Goal: Obtain resource: Download file/media

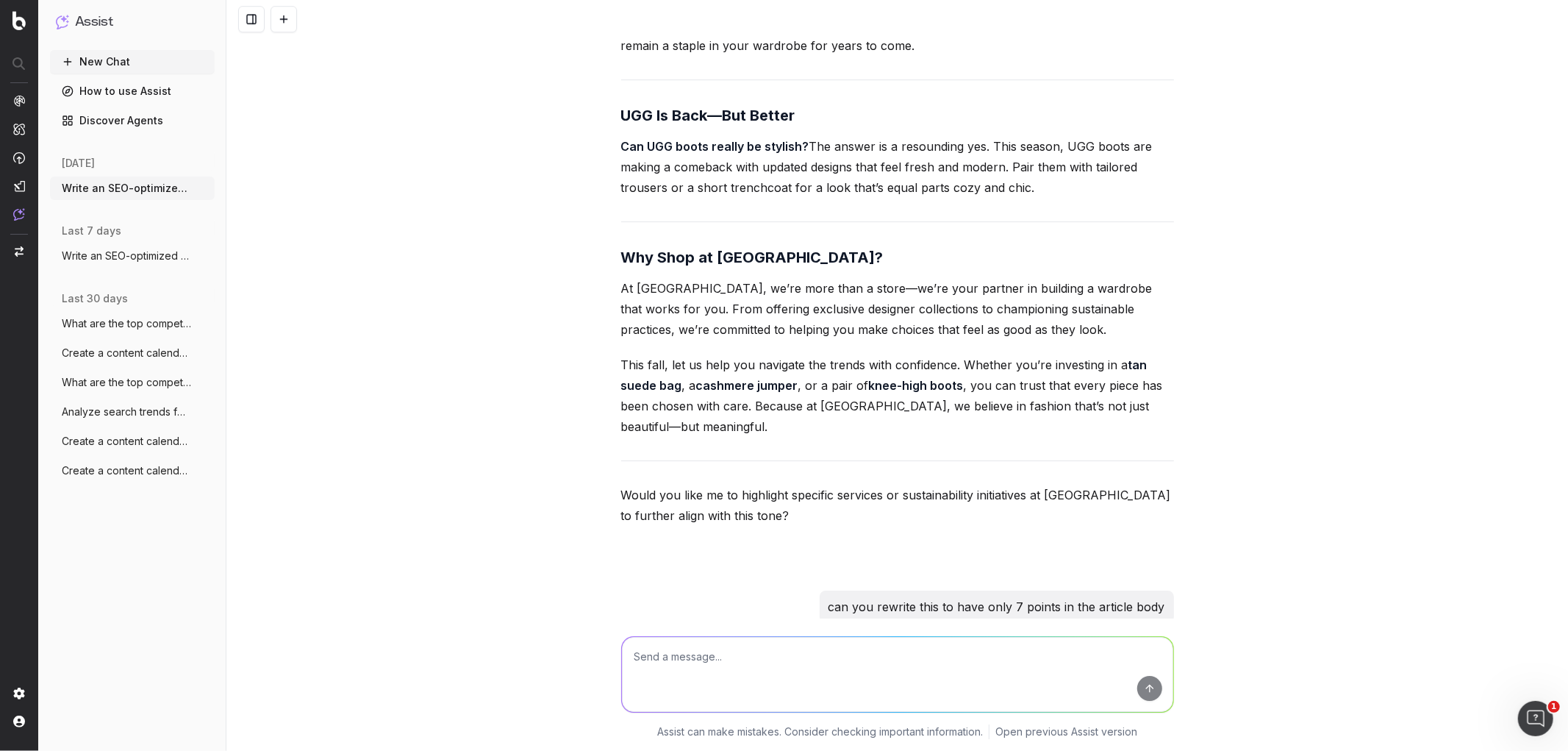
scroll to position [3849, 0]
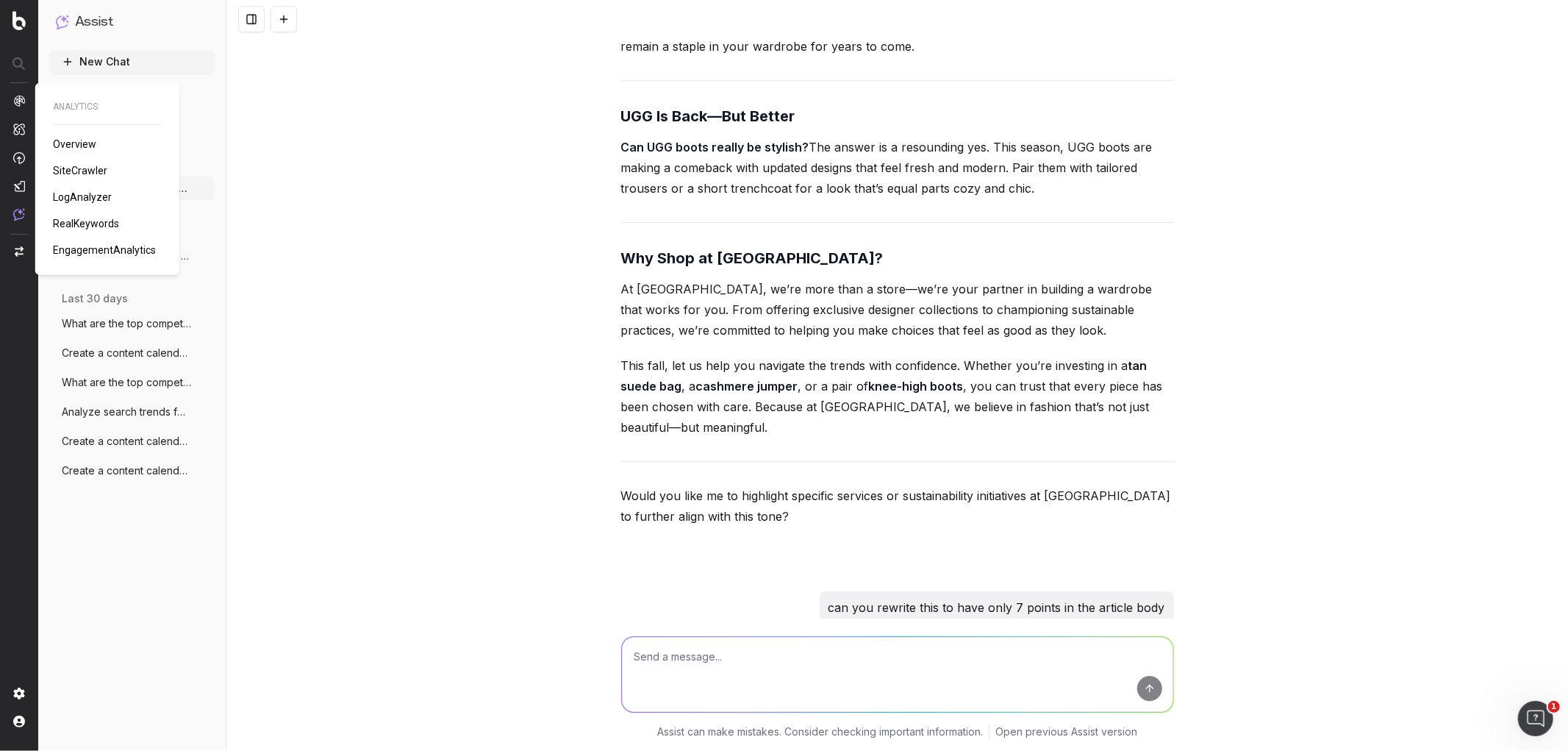
click at [79, 166] on span "SiteCrawler" at bounding box center [80, 170] width 55 height 11
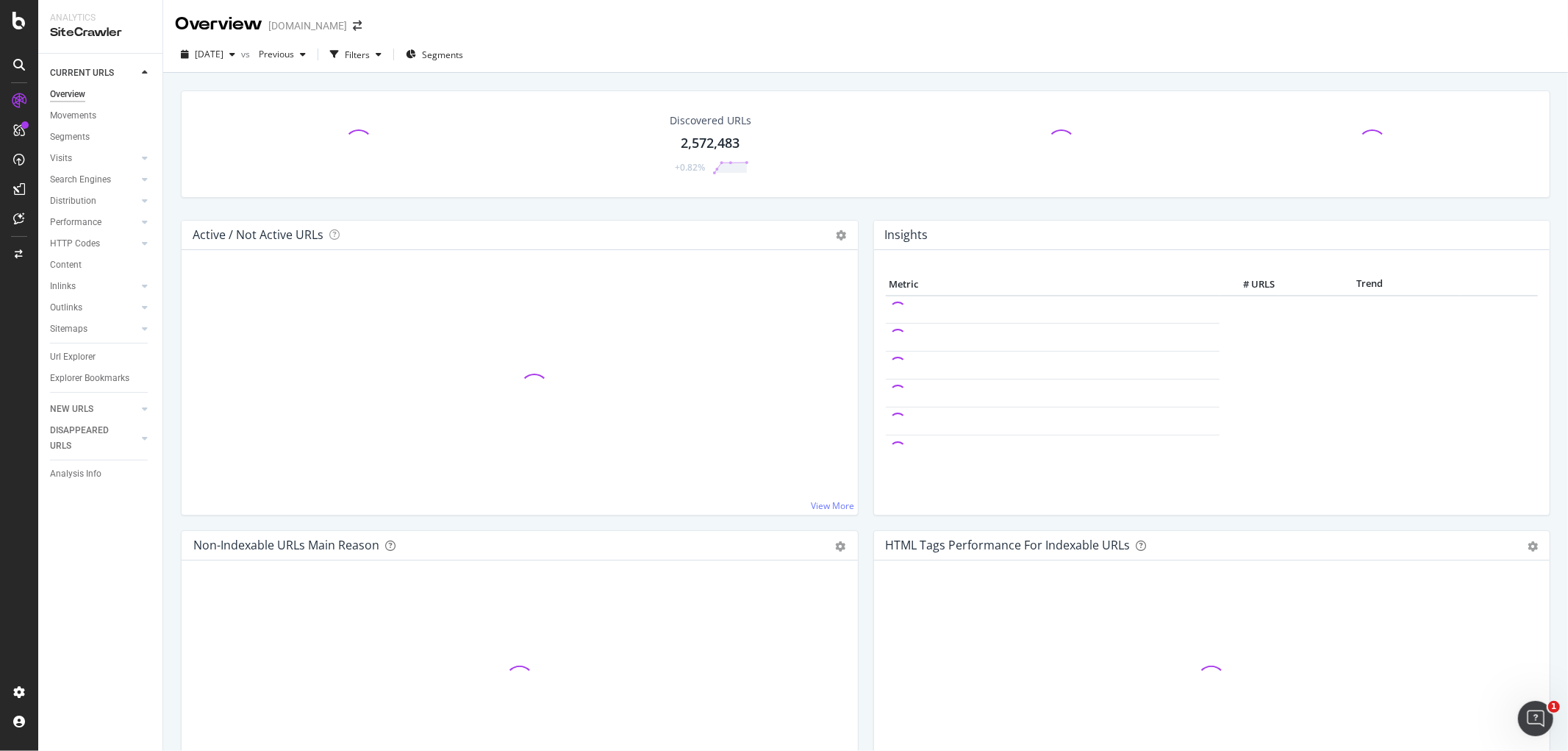
click at [115, 536] on div "CURRENT URLS Overview Movements Segments Visits Analysis Orphan URLs Search Eng…" at bounding box center [100, 402] width 124 height 697
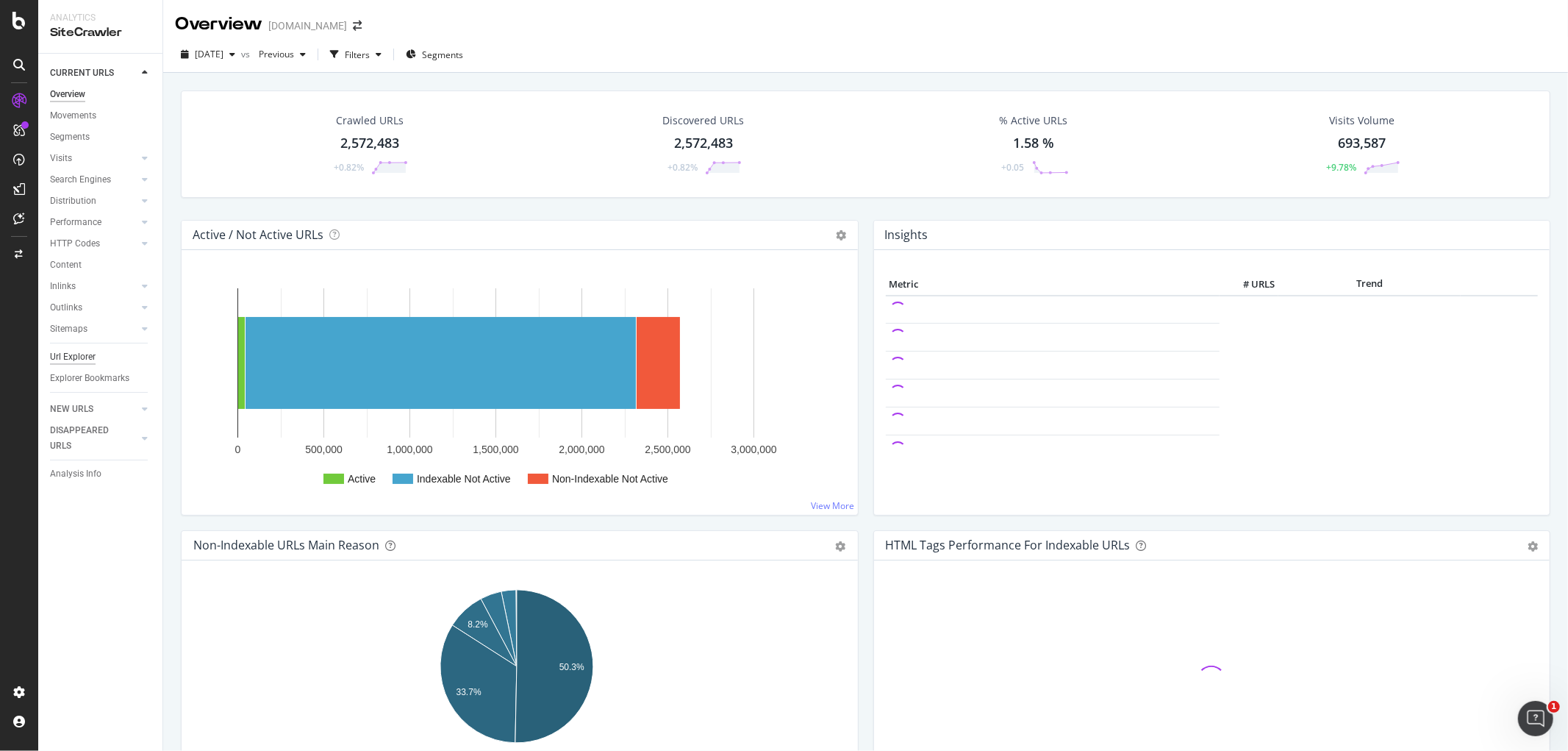
click at [83, 354] on div "Url Explorer" at bounding box center [73, 356] width 46 height 15
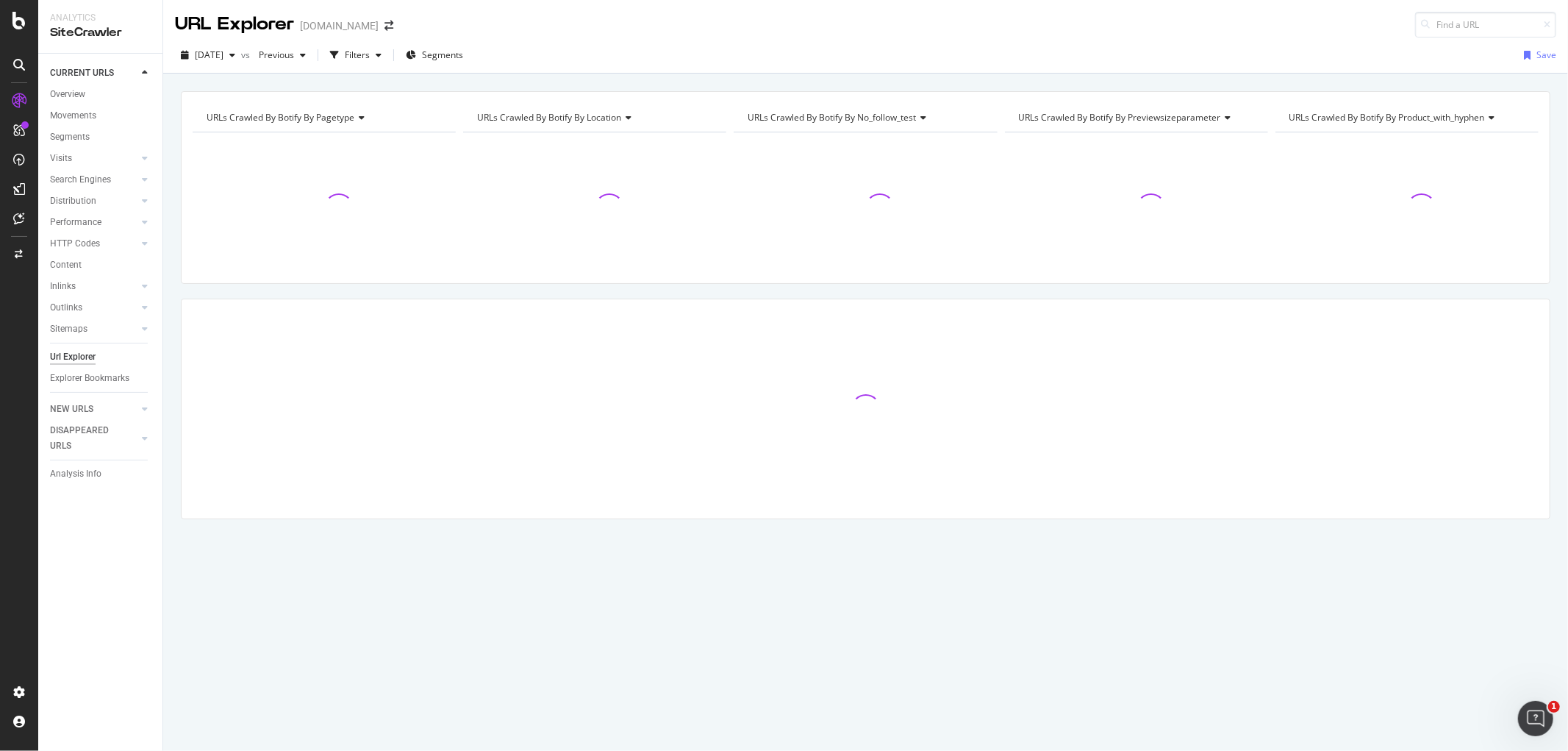
click at [83, 354] on div "Url Explorer" at bounding box center [73, 356] width 46 height 15
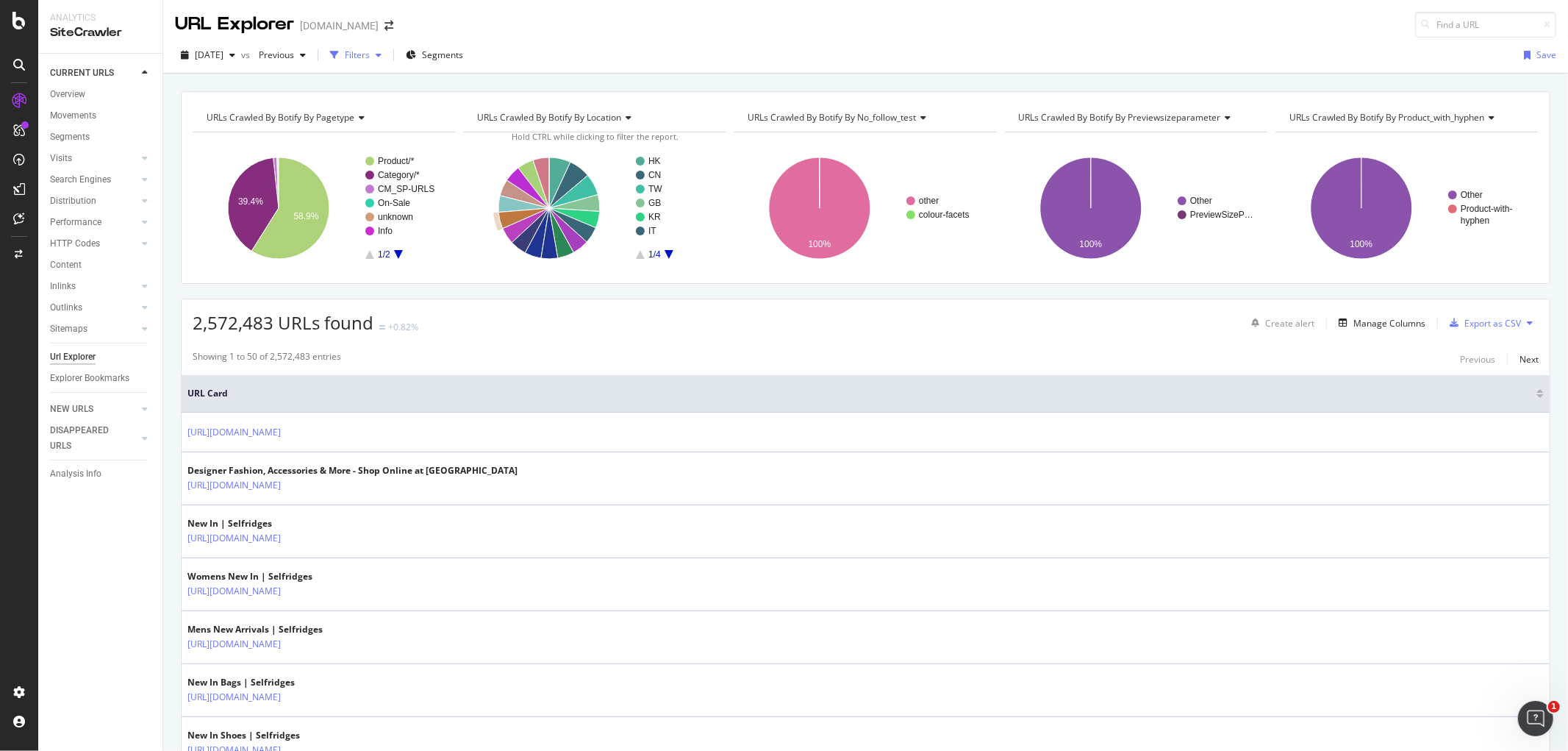
click at [370, 59] on div "Filters" at bounding box center [357, 55] width 25 height 12
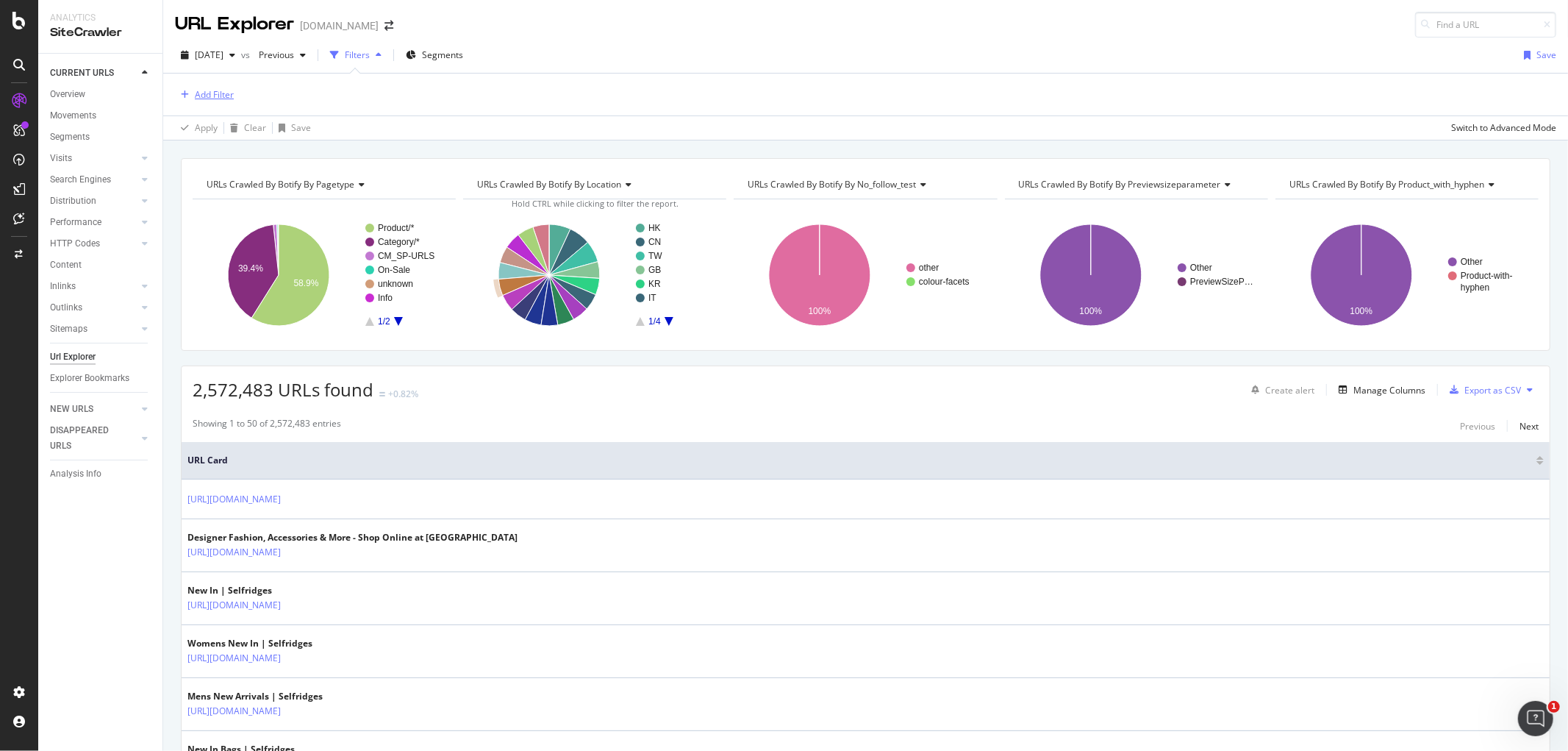
drag, startPoint x: 193, startPoint y: 86, endPoint x: 197, endPoint y: 94, distance: 8.9
click at [194, 86] on div "Add Filter" at bounding box center [205, 95] width 59 height 19
click at [199, 95] on div "Add Filter" at bounding box center [214, 94] width 39 height 12
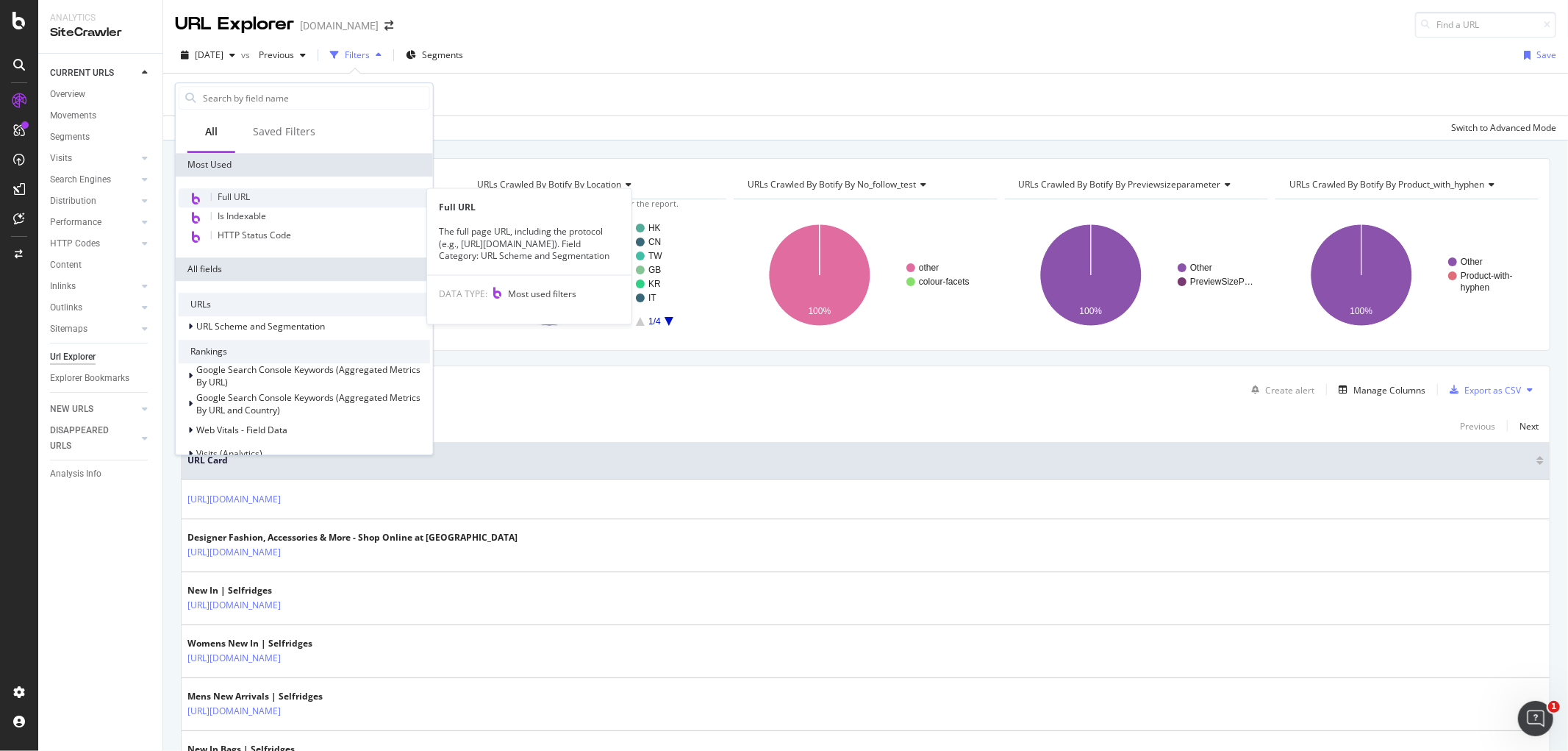
click at [233, 206] on div "Full URL" at bounding box center [304, 197] width 251 height 19
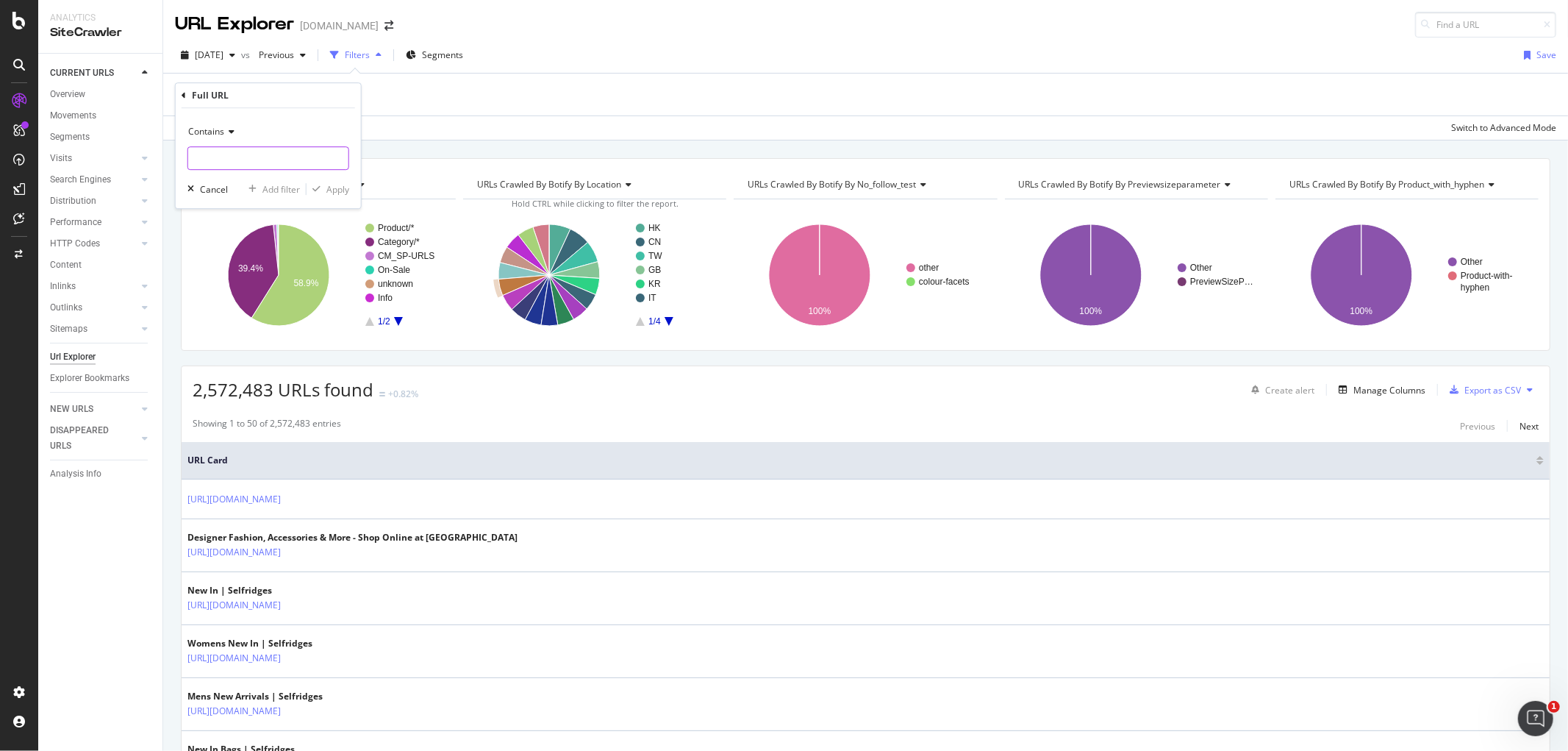
click at [236, 159] on input "text" at bounding box center [268, 157] width 161 height 24
paste input "[URL][DOMAIN_NAME]"
drag, startPoint x: 322, startPoint y: 159, endPoint x: 288, endPoint y: 156, distance: 34.1
click at [288, 156] on input "[URL][DOMAIN_NAME]" at bounding box center [258, 157] width 139 height 24
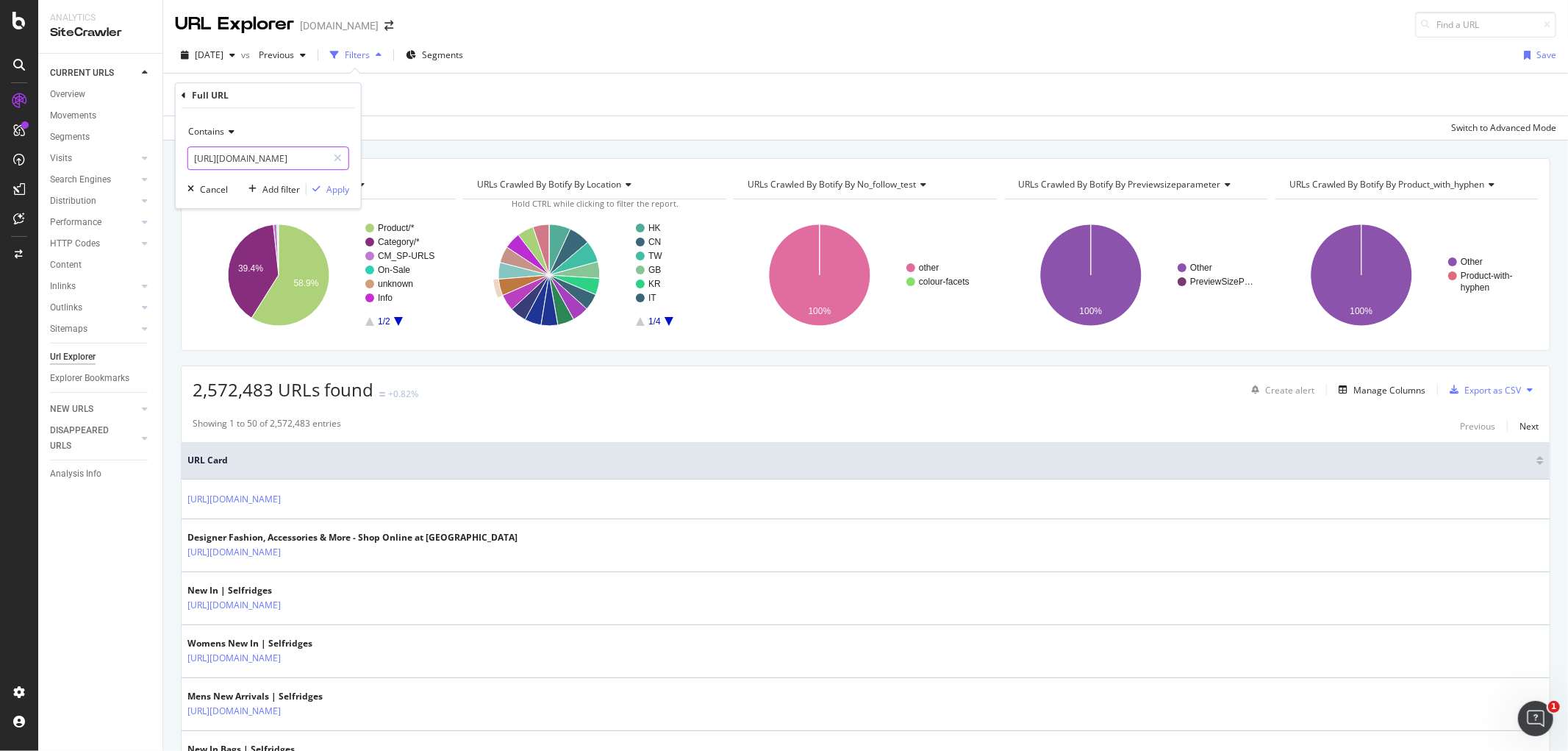
scroll to position [0, 125]
type input "[URL][DOMAIN_NAME]"
click at [326, 183] on button "Apply" at bounding box center [328, 189] width 42 height 15
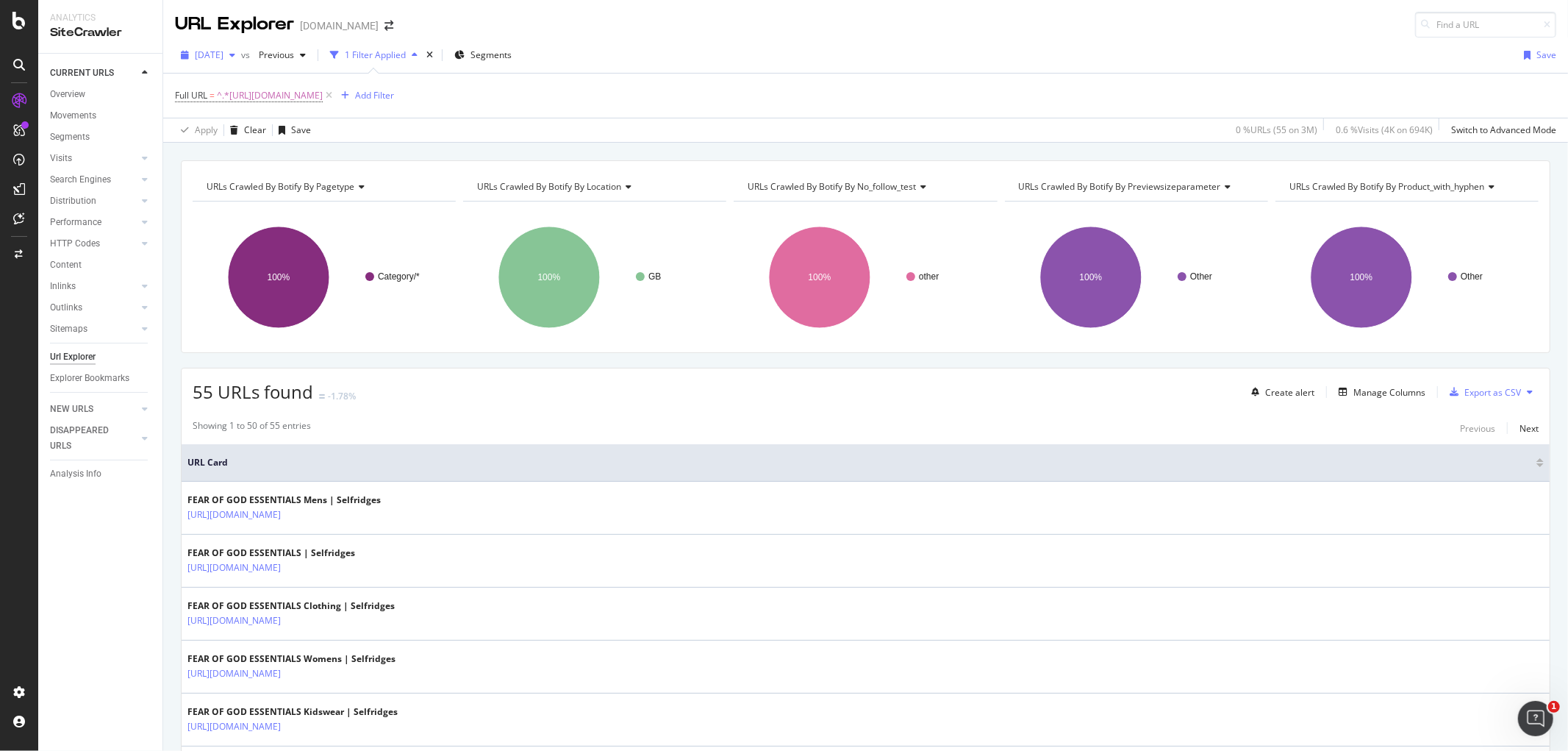
click at [241, 56] on div "button" at bounding box center [232, 55] width 18 height 9
click at [394, 97] on div "Add Filter" at bounding box center [375, 95] width 39 height 12
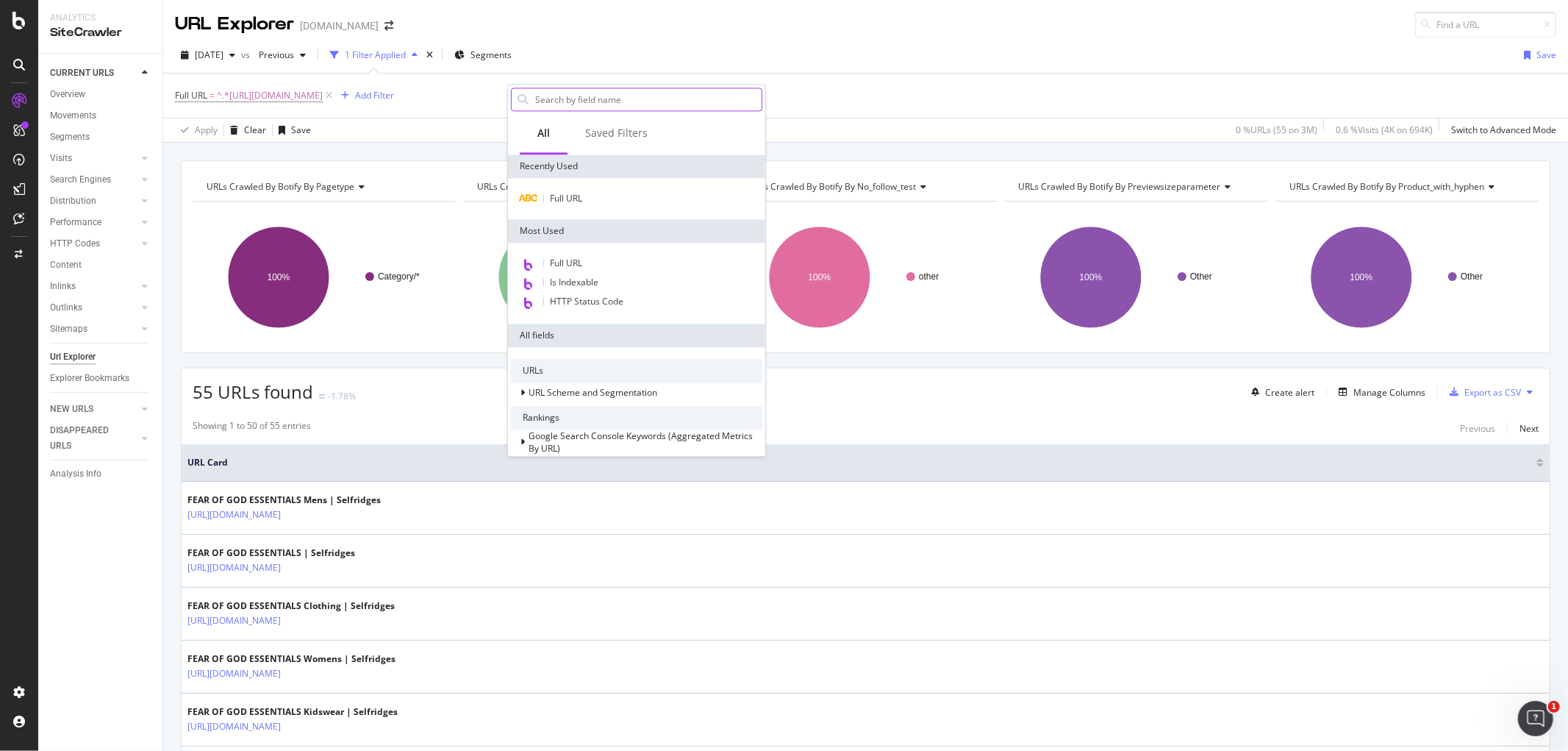
click at [588, 98] on input "text" at bounding box center [648, 99] width 228 height 22
click at [596, 130] on div "Saved Filters" at bounding box center [616, 133] width 63 height 15
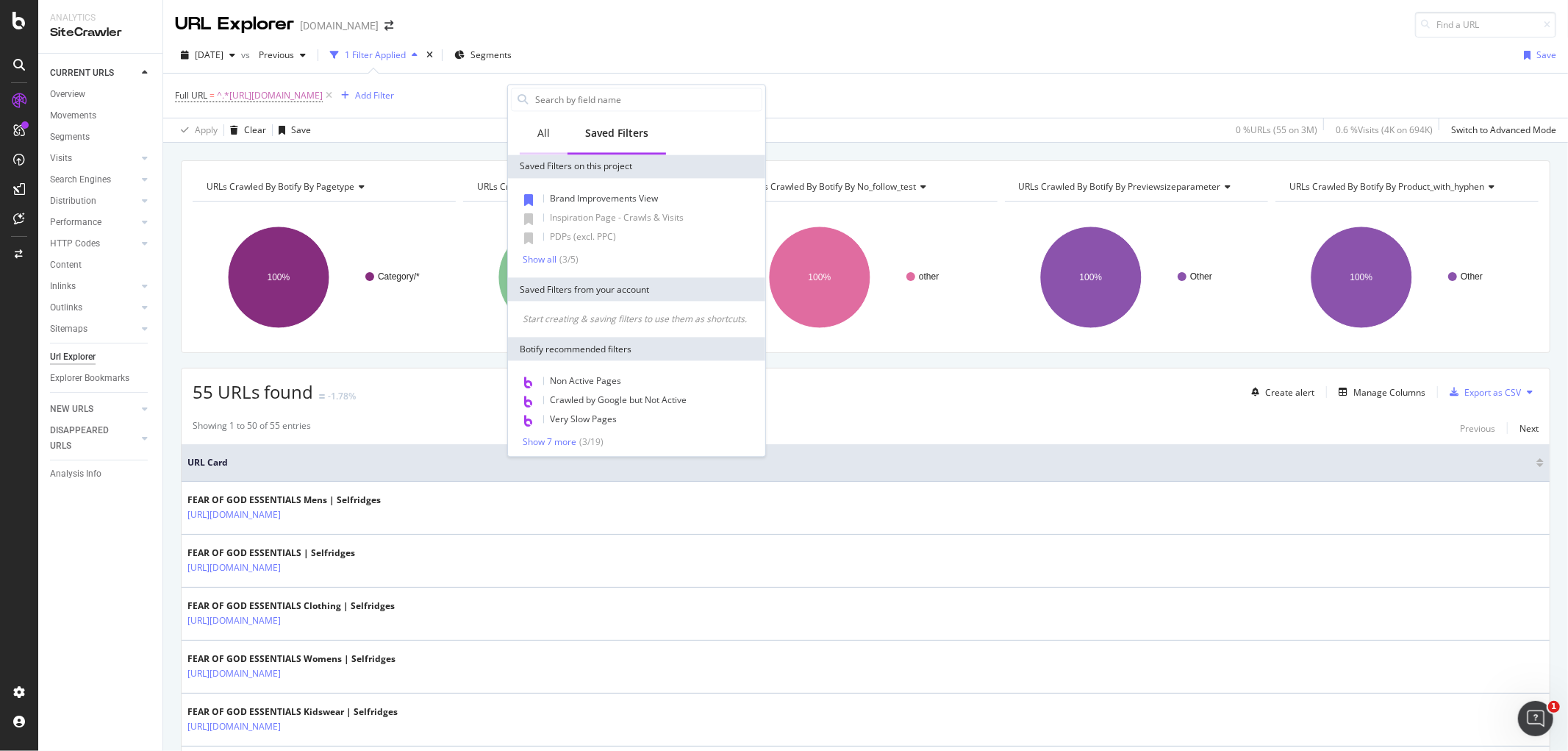
click at [539, 121] on div "All" at bounding box center [544, 135] width 48 height 41
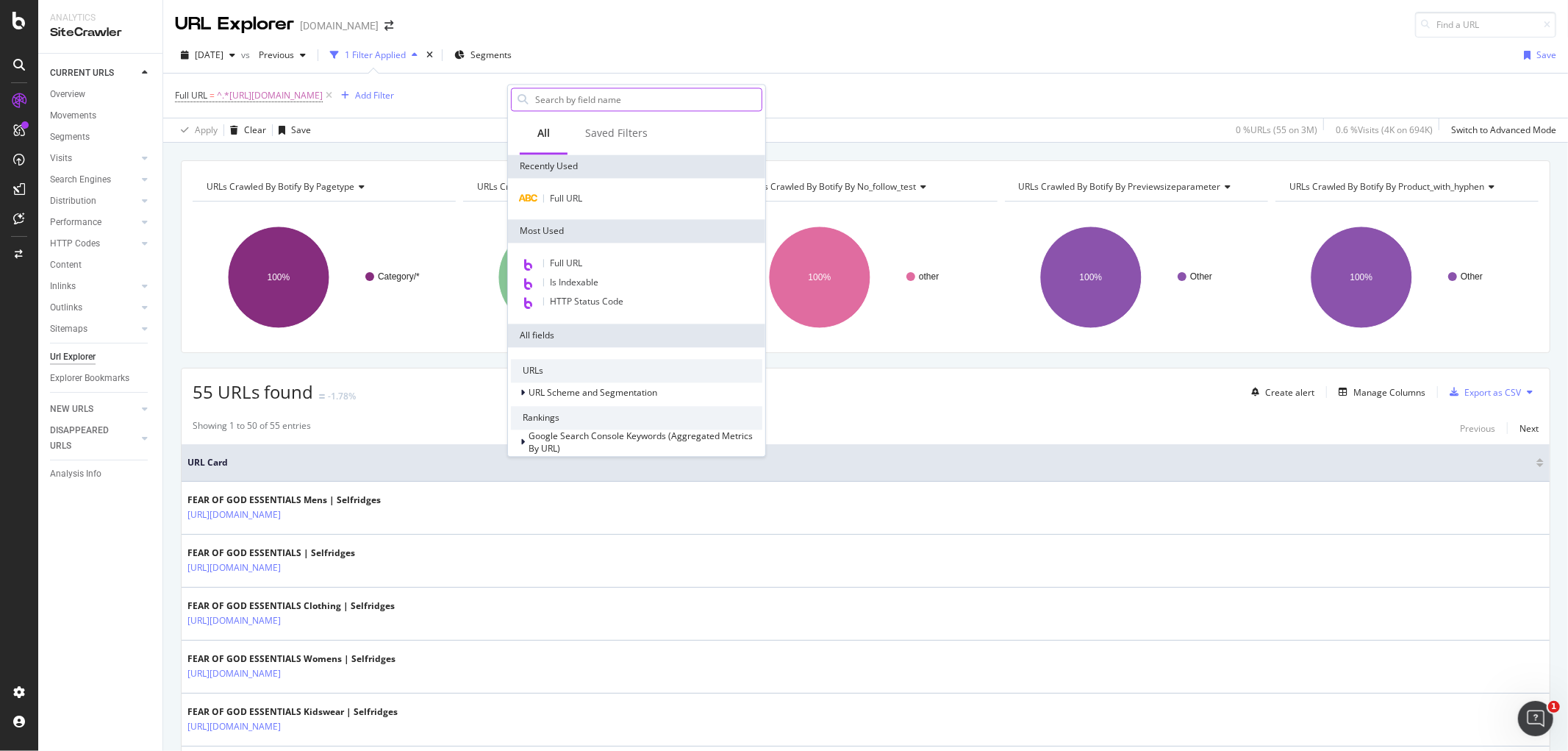
click at [569, 94] on input "text" at bounding box center [648, 99] width 228 height 22
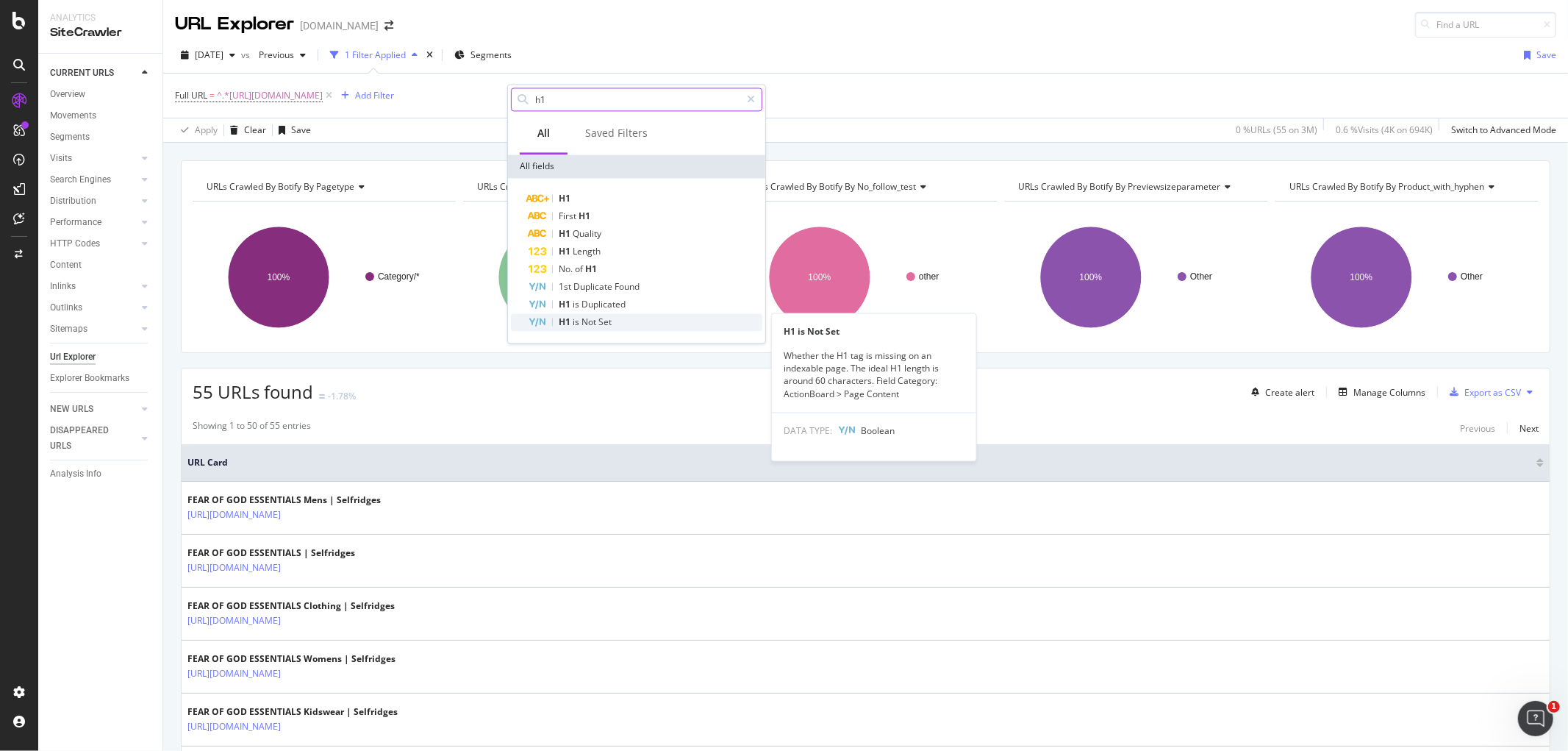
type input "h1"
click at [579, 319] on span "is" at bounding box center [577, 321] width 9 height 12
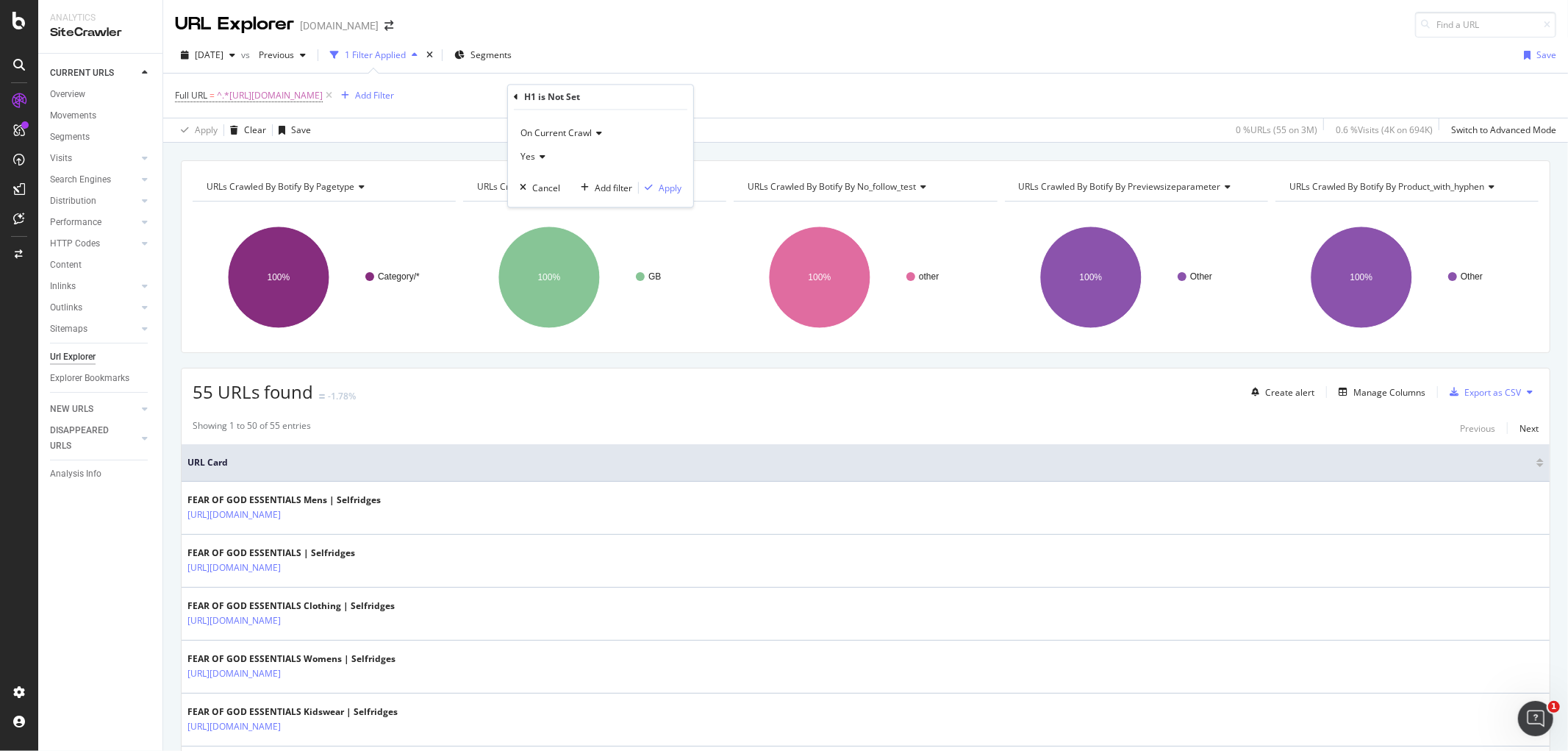
click at [518, 100] on icon at bounding box center [515, 97] width 4 height 9
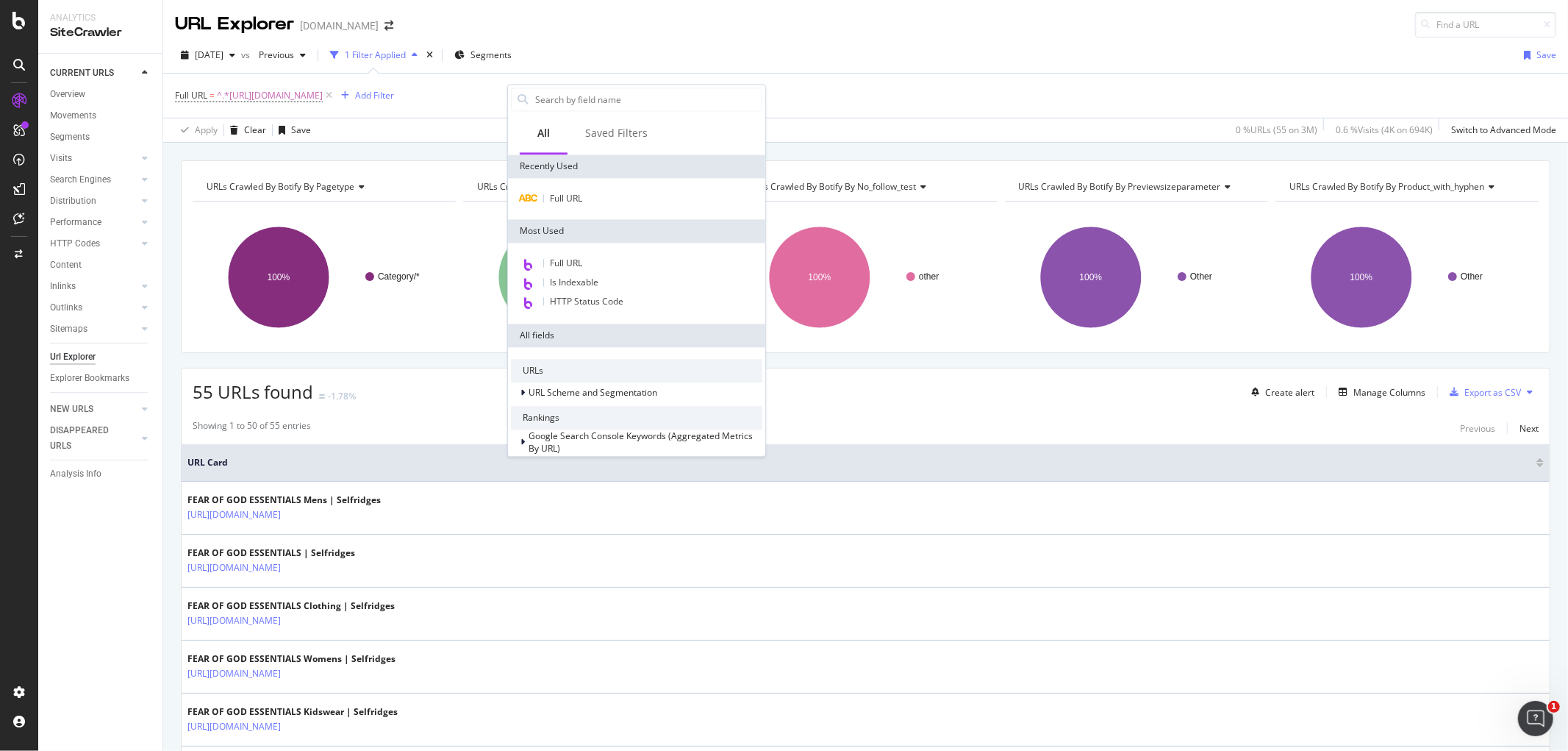
click at [575, 195] on span "Full URL" at bounding box center [566, 197] width 33 height 12
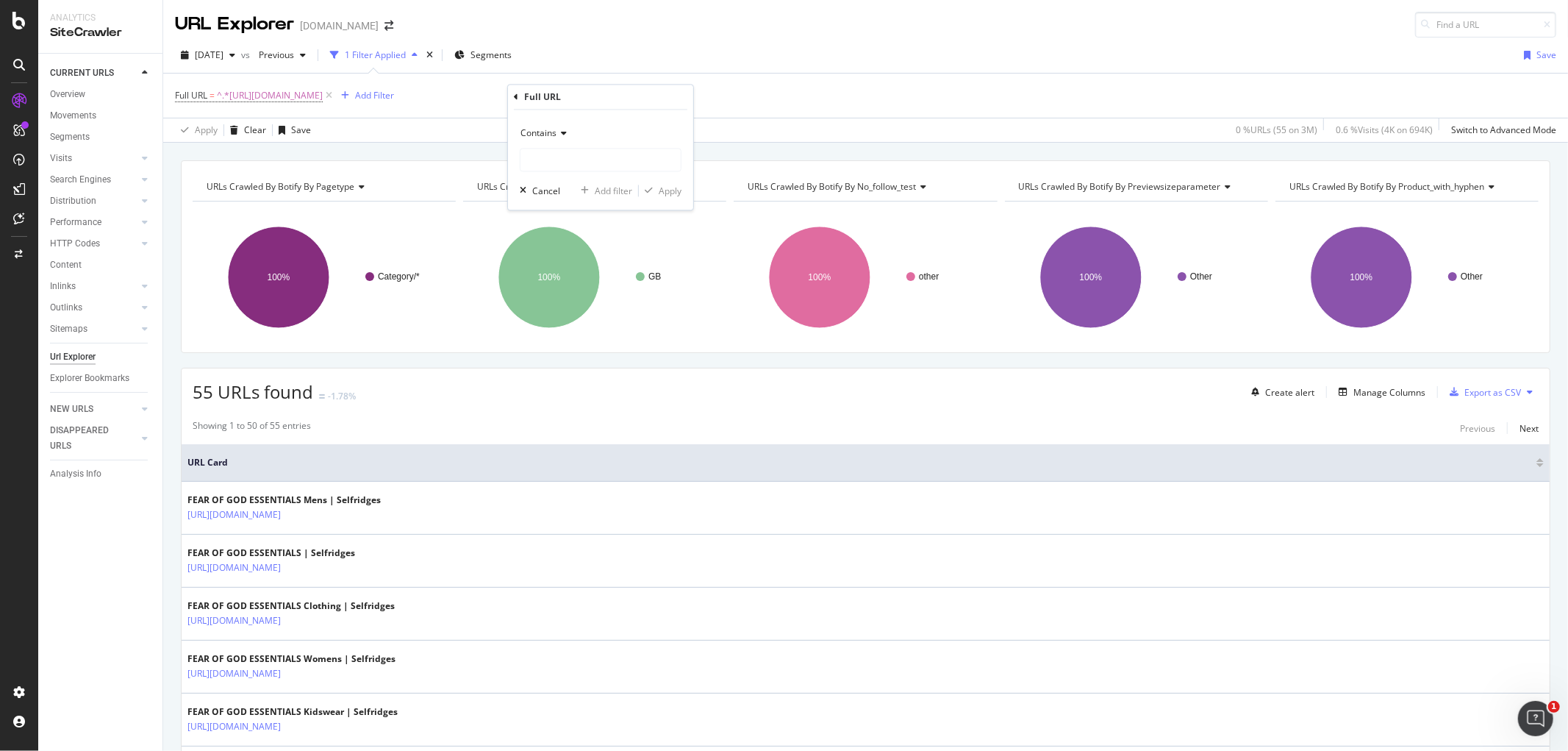
click at [522, 99] on div "Full URL" at bounding box center [600, 97] width 174 height 25
click at [521, 96] on div "Full URL" at bounding box center [600, 97] width 174 height 25
click at [515, 94] on icon at bounding box center [515, 97] width 4 height 9
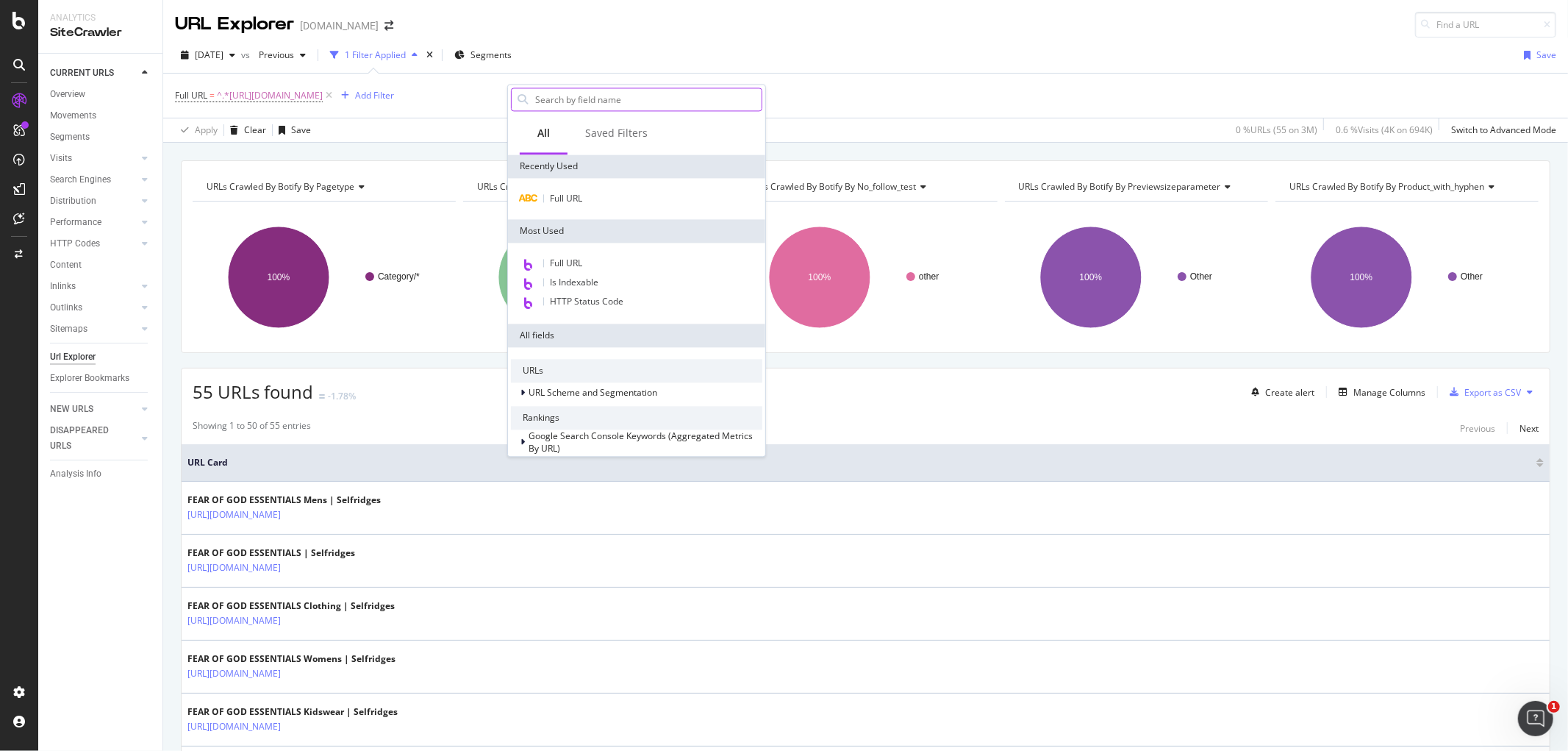
click at [566, 104] on input "text" at bounding box center [648, 99] width 228 height 22
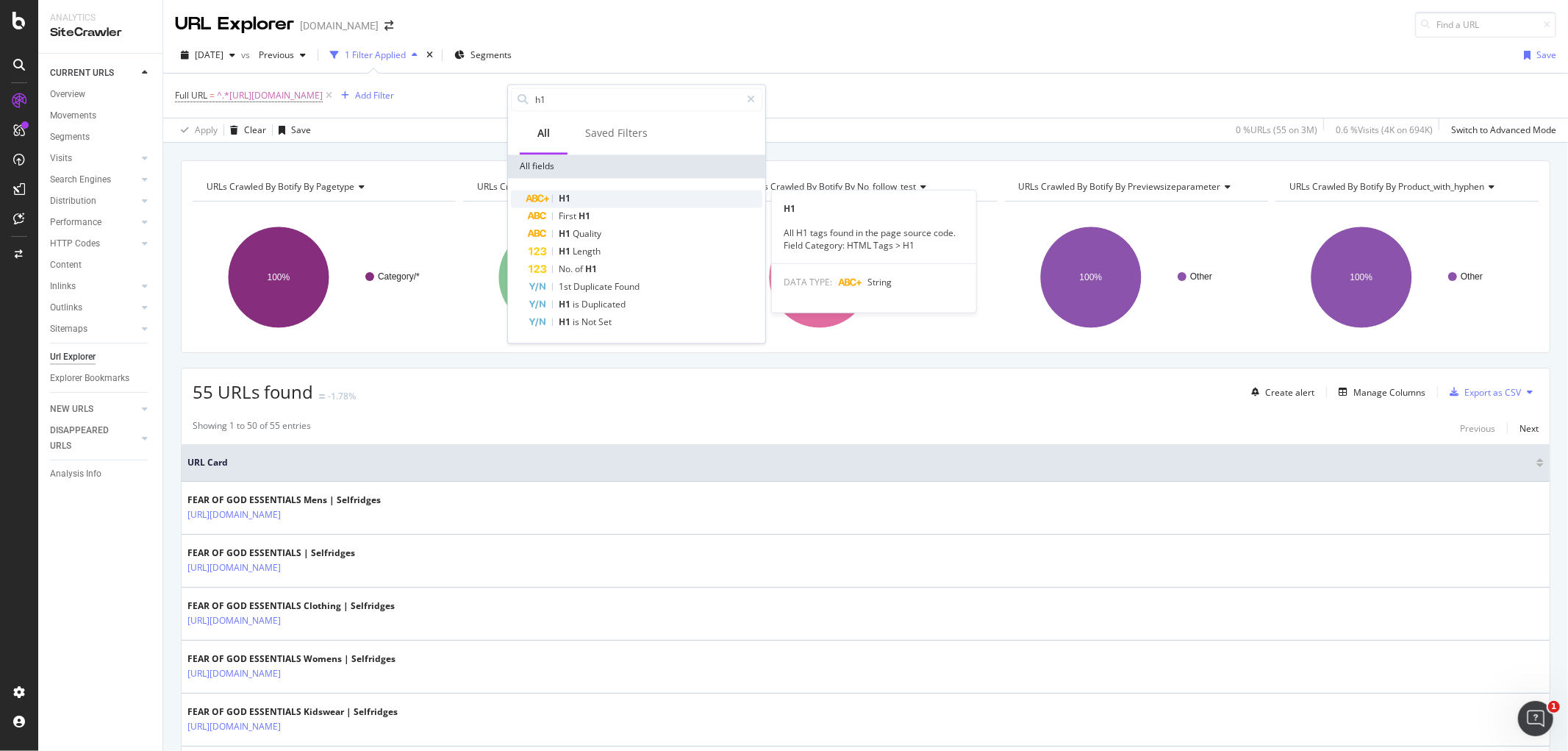
type input "h1"
click at [566, 192] on div "H1" at bounding box center [645, 199] width 234 height 18
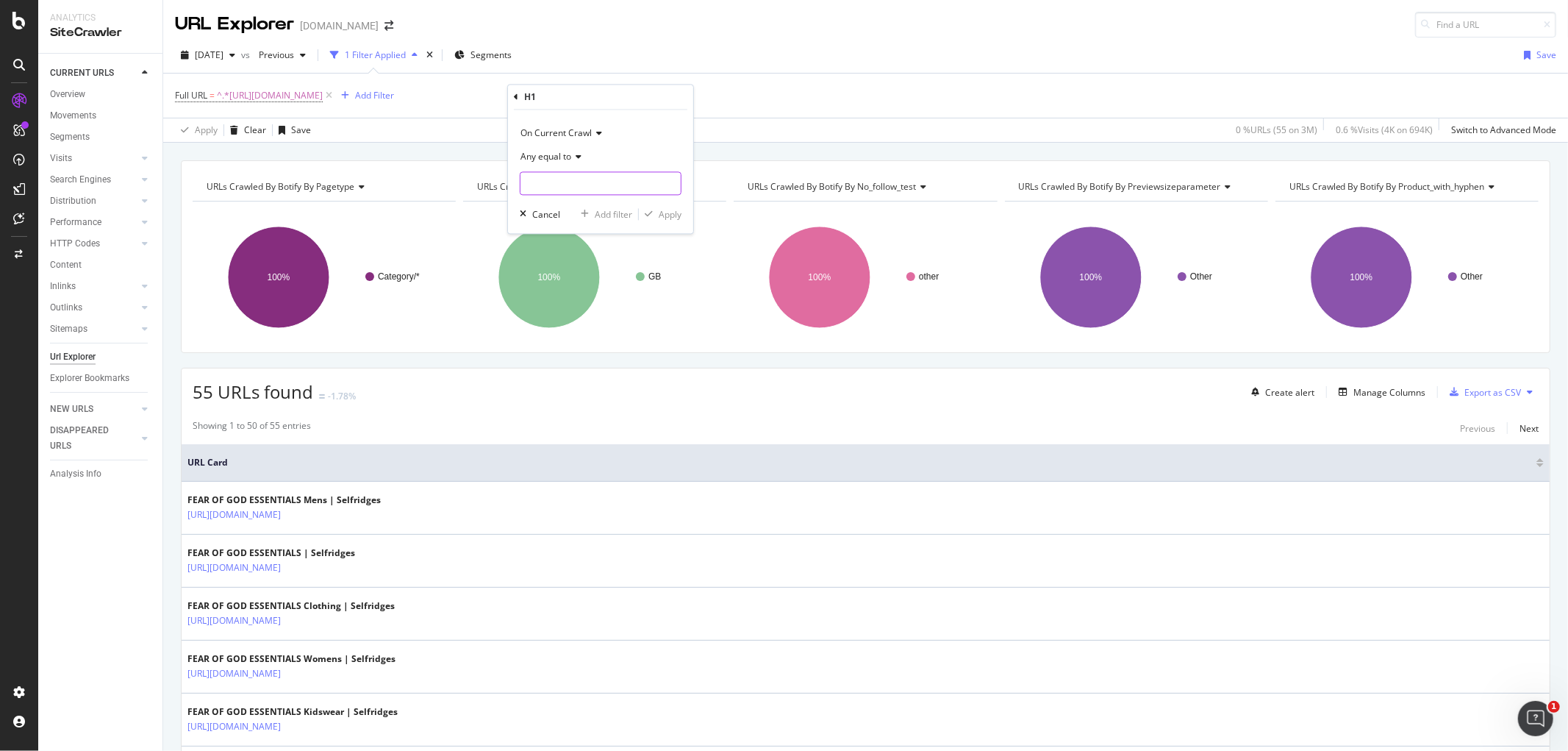
click at [565, 186] on input "text" at bounding box center [601, 183] width 161 height 24
click at [575, 154] on icon at bounding box center [576, 157] width 11 height 9
click at [596, 294] on div "Any contains" at bounding box center [601, 302] width 157 height 19
click at [524, 96] on div "H1" at bounding box center [600, 97] width 174 height 25
click at [517, 94] on icon at bounding box center [515, 97] width 4 height 9
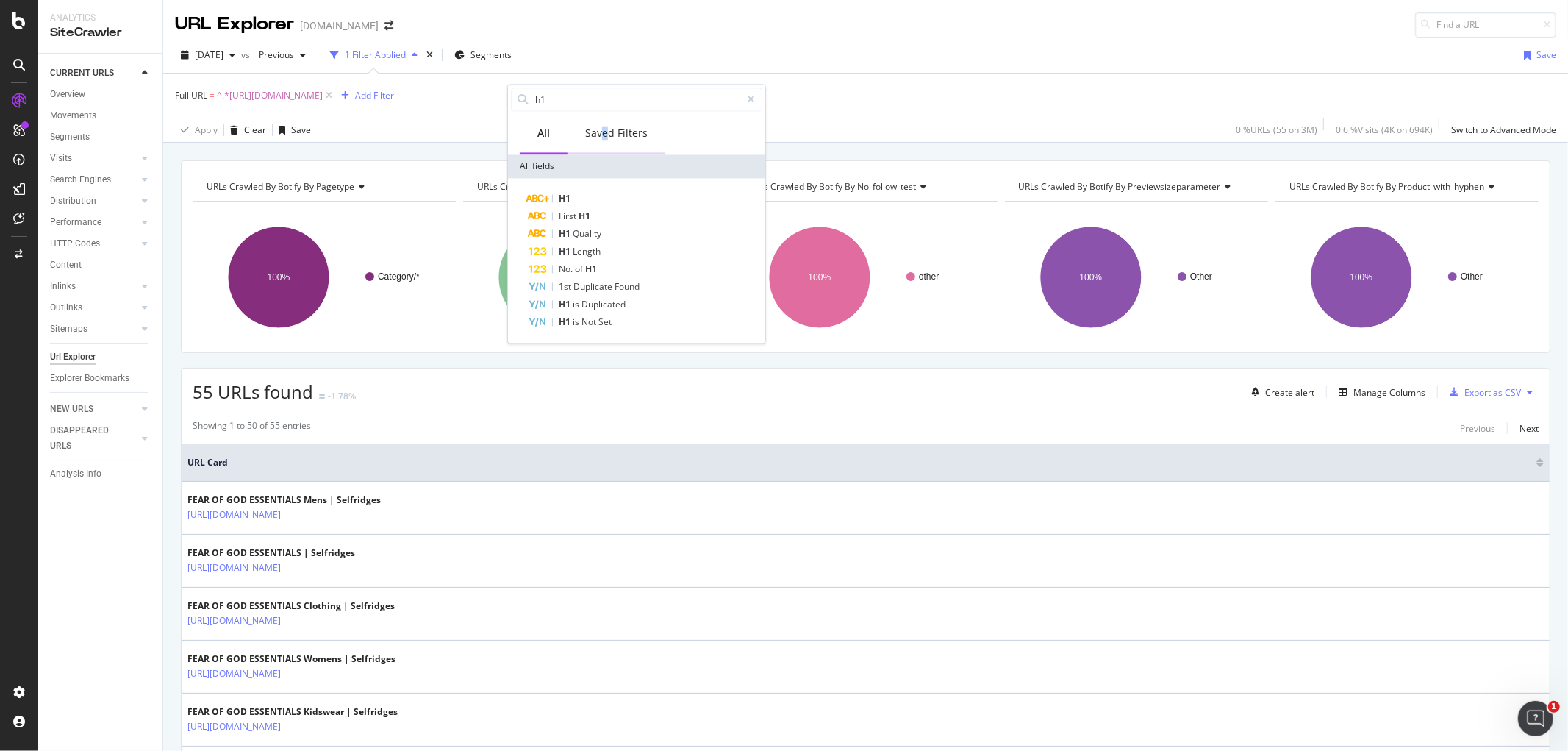
click at [606, 126] on div "Saved Filters" at bounding box center [616, 135] width 98 height 41
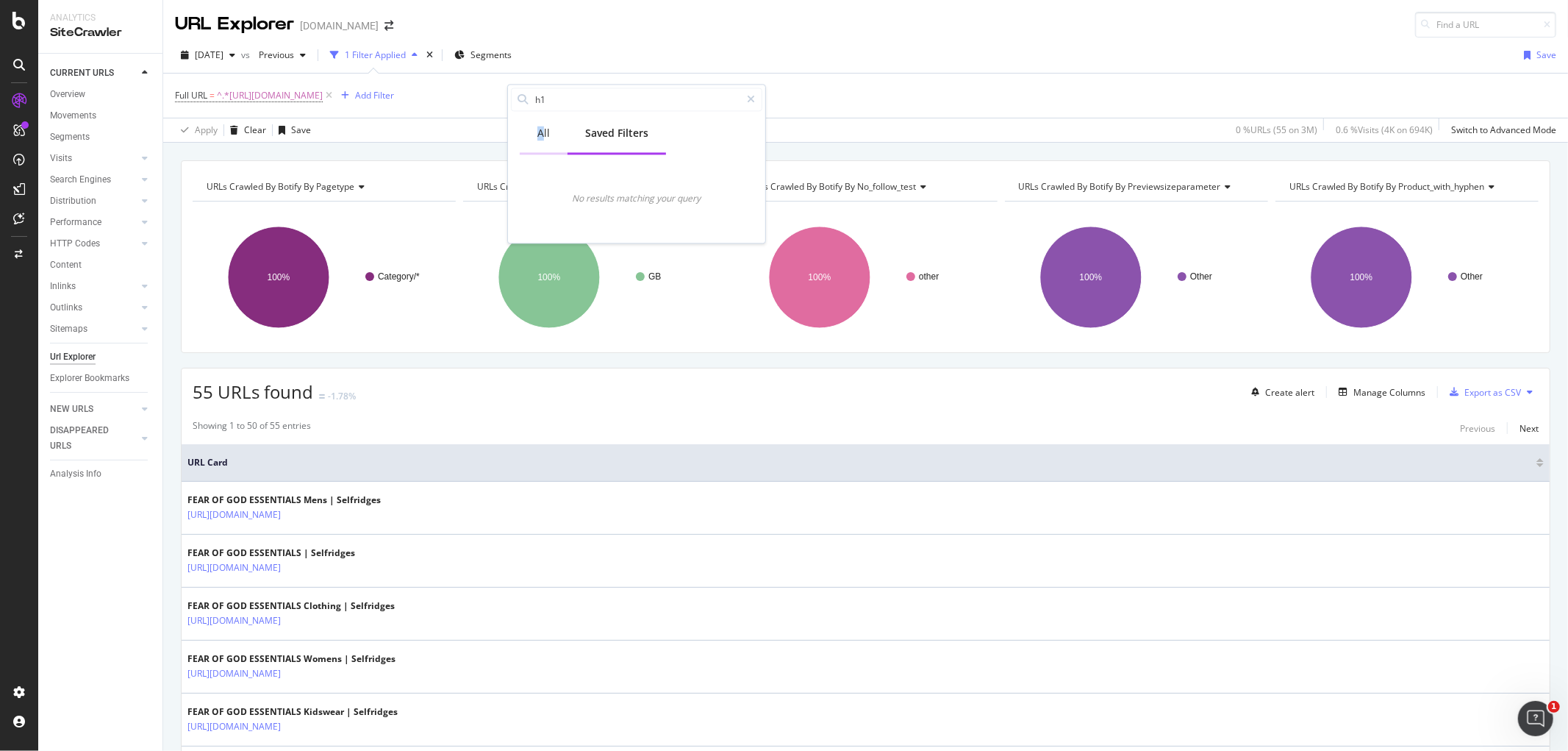
click at [540, 127] on div "All" at bounding box center [543, 133] width 12 height 15
click at [667, 33] on div "URL Explorer [DOMAIN_NAME]" at bounding box center [865, 19] width 1405 height 38
click at [394, 103] on div "Add Filter" at bounding box center [364, 95] width 59 height 16
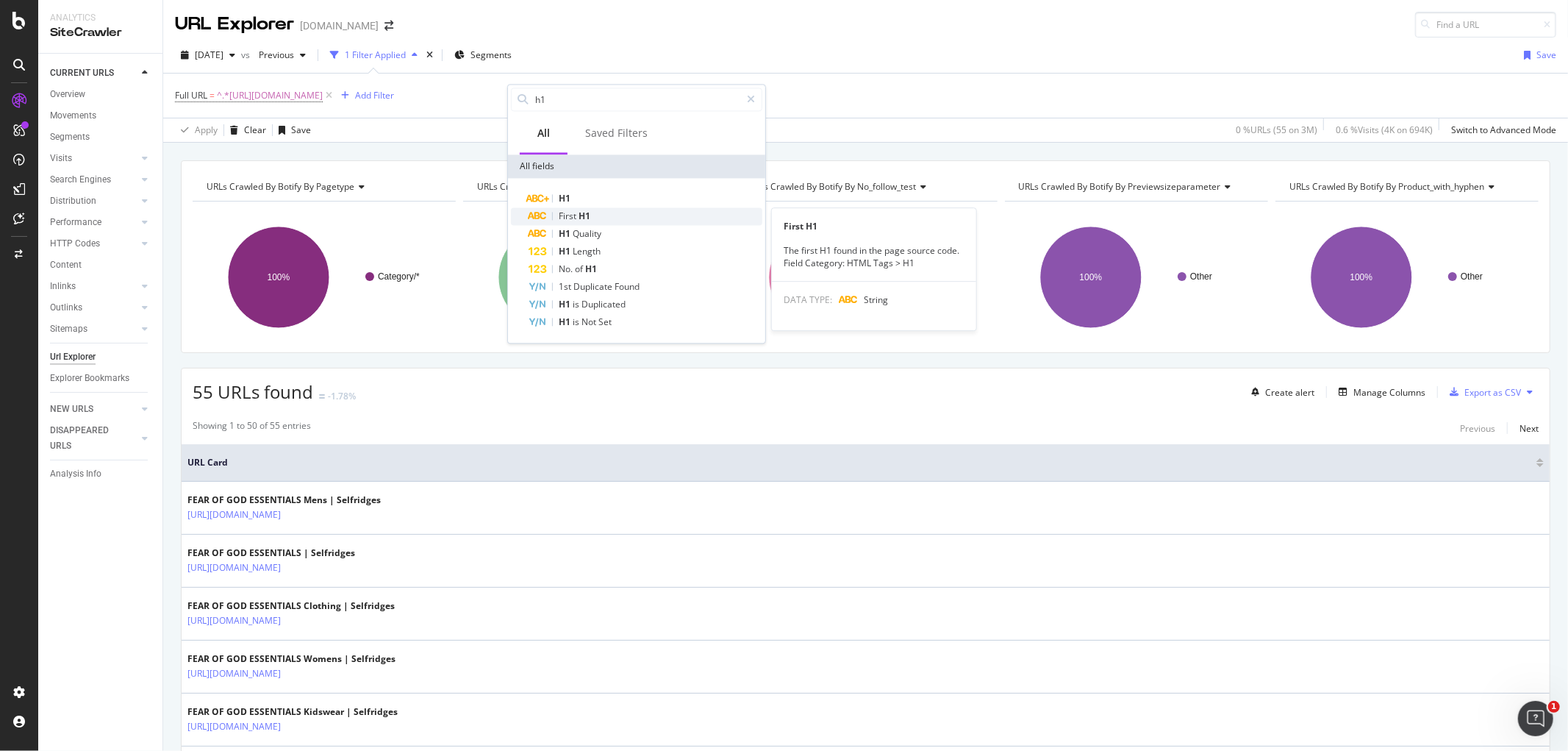
click at [563, 216] on span "First" at bounding box center [568, 215] width 20 height 12
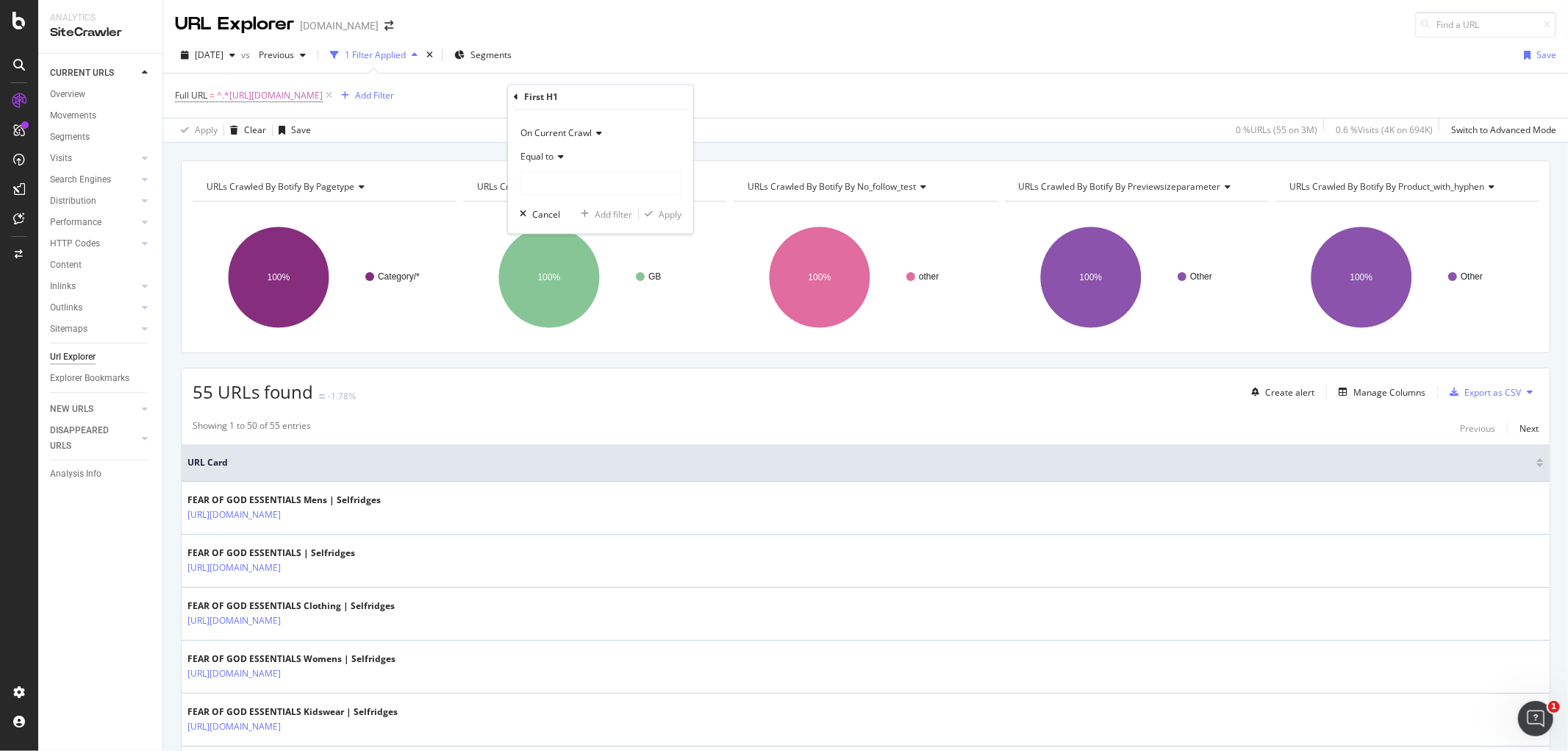
click at [600, 130] on icon at bounding box center [597, 134] width 11 height 9
click at [591, 157] on span "On Current Crawl" at bounding box center [566, 163] width 77 height 12
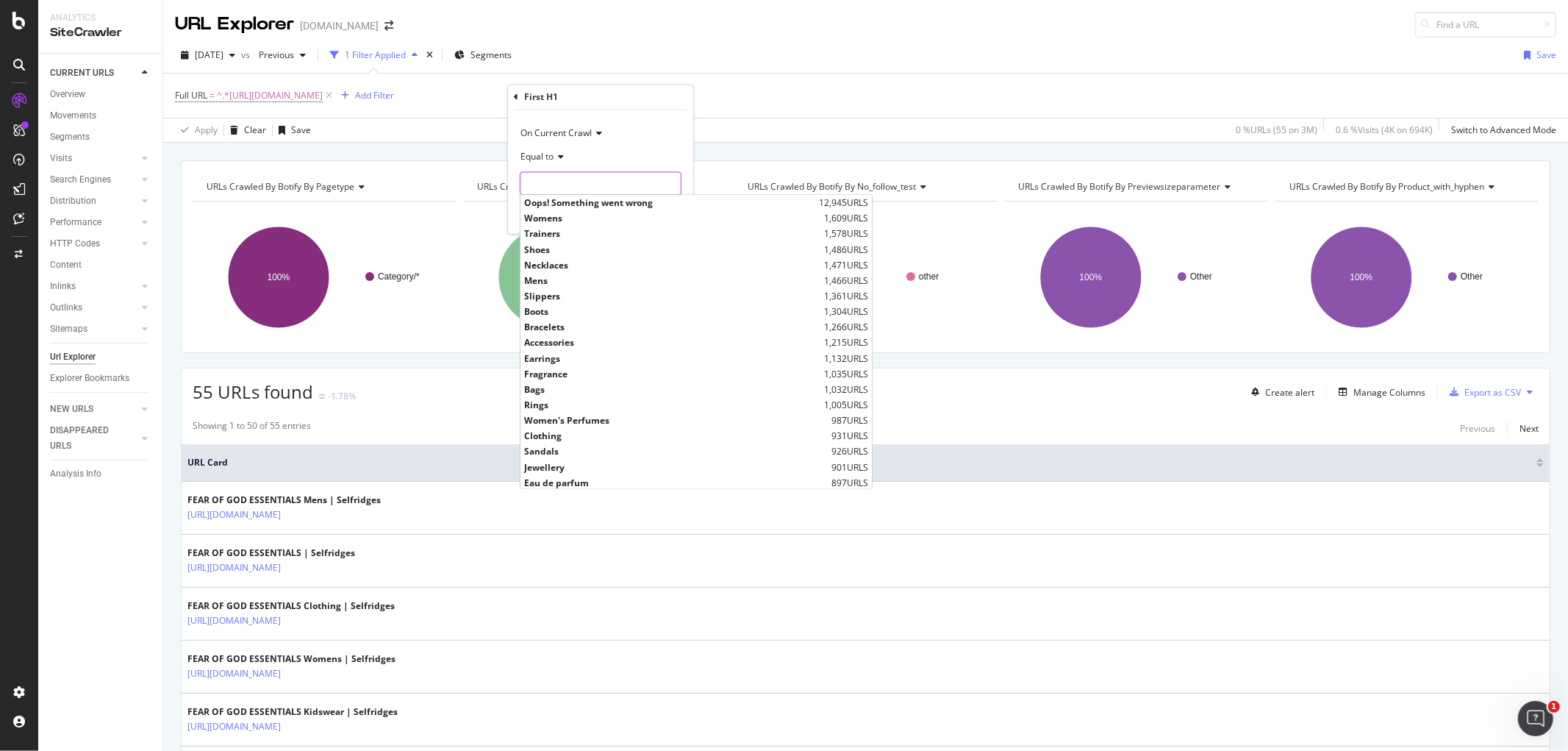
click at [569, 178] on input "text" at bounding box center [601, 183] width 161 height 24
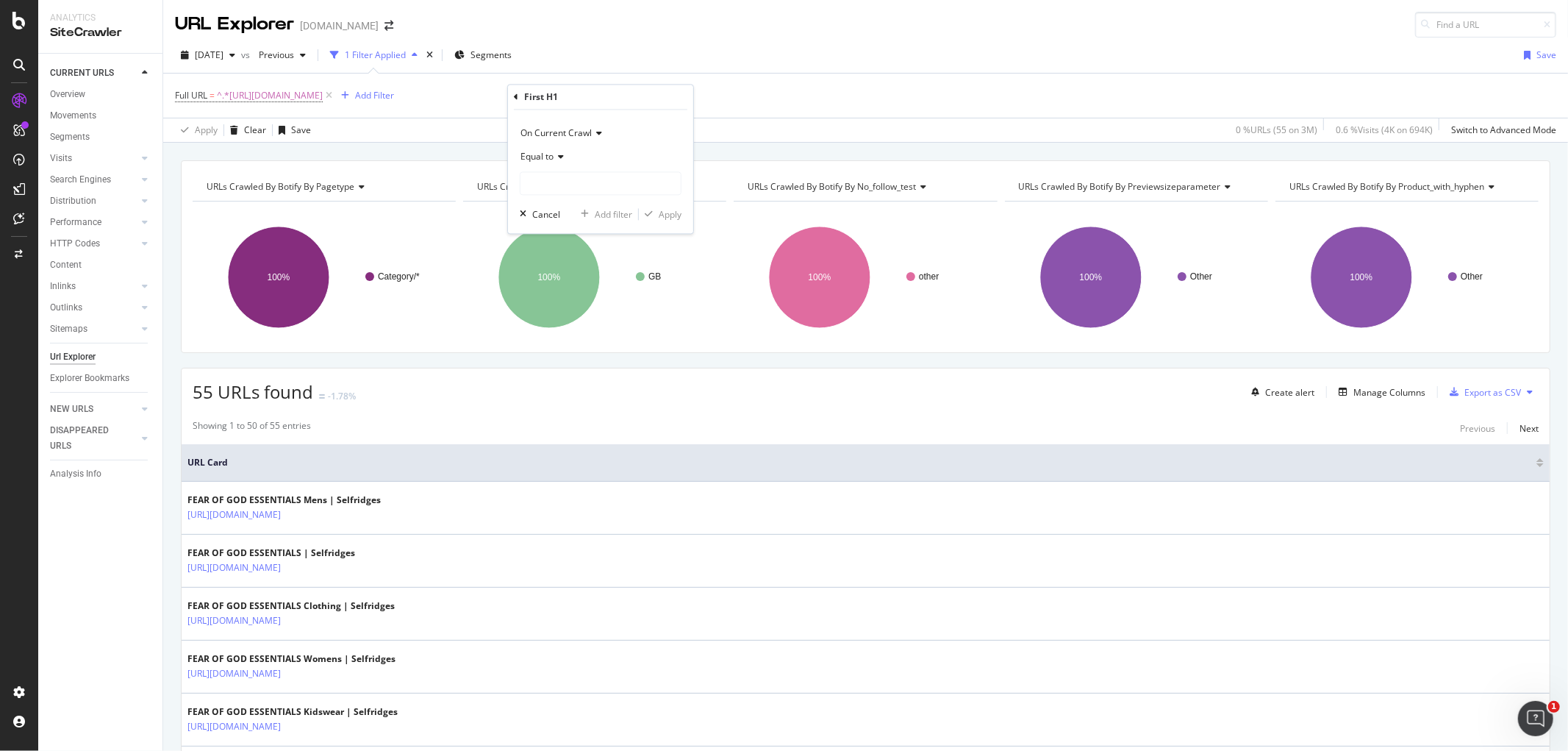
click at [521, 92] on div "First H1" at bounding box center [600, 97] width 174 height 25
click at [518, 93] on icon at bounding box center [515, 97] width 4 height 9
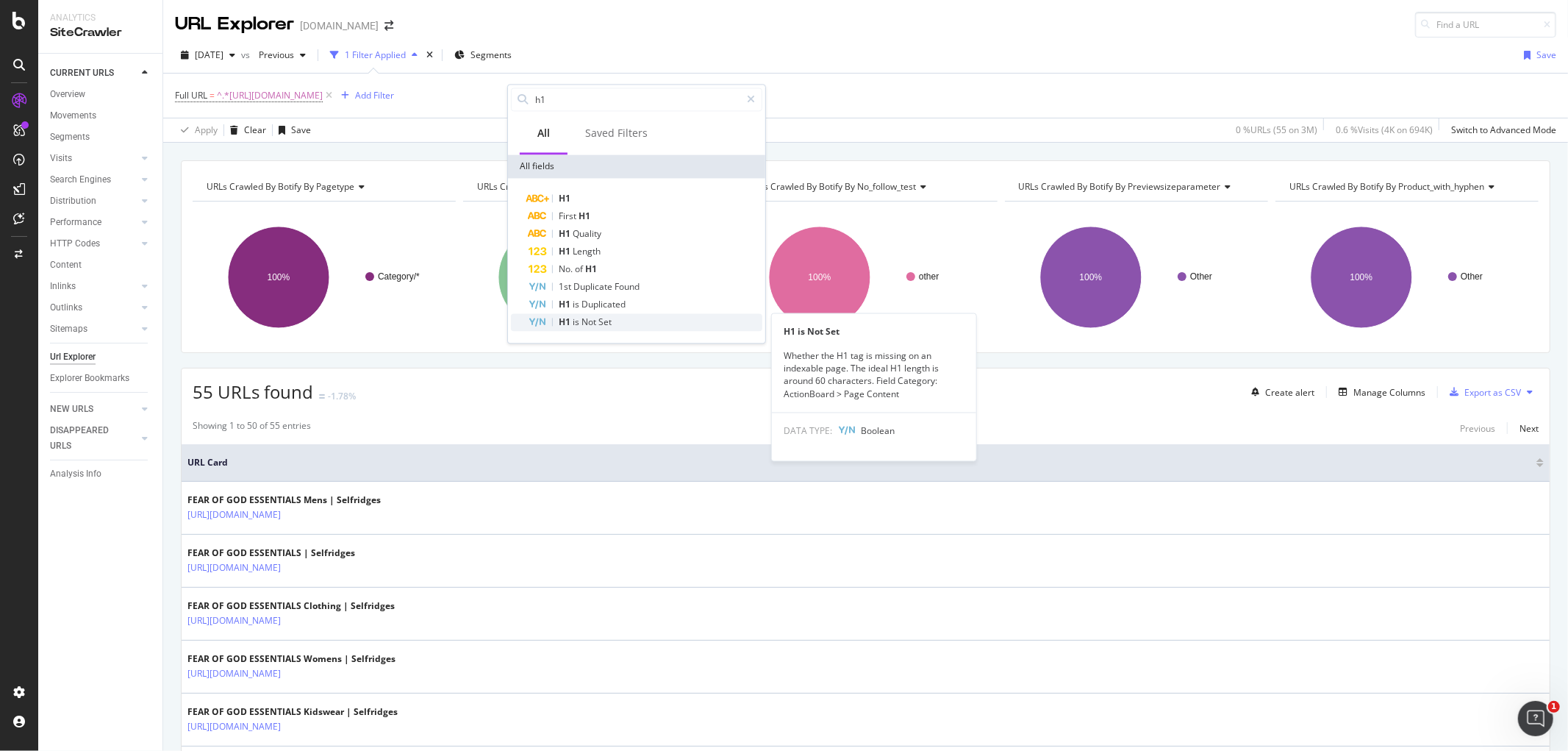
click at [560, 319] on span "H1" at bounding box center [565, 321] width 14 height 12
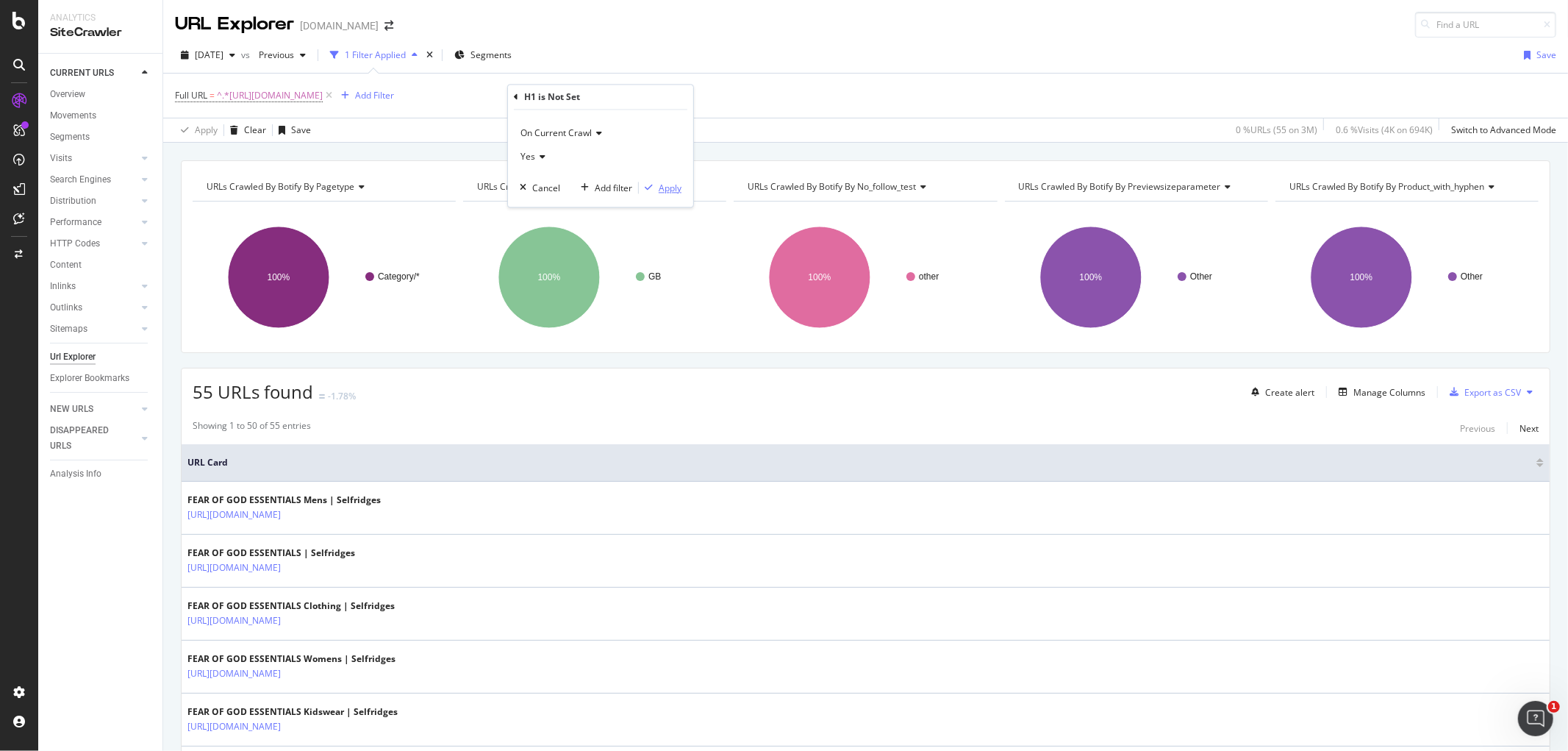
click at [658, 184] on div "Apply" at bounding box center [670, 188] width 23 height 12
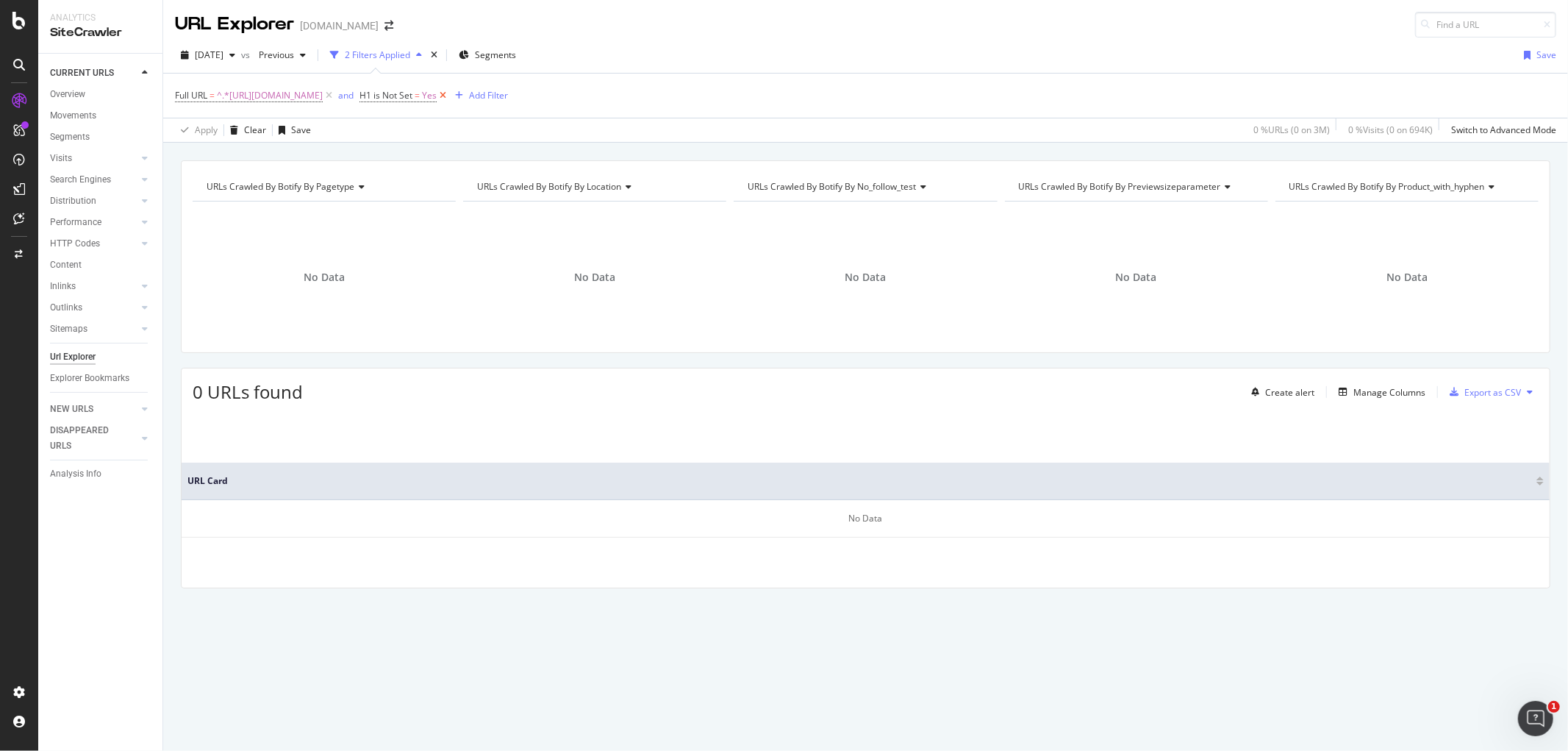
click at [449, 94] on icon at bounding box center [443, 95] width 12 height 15
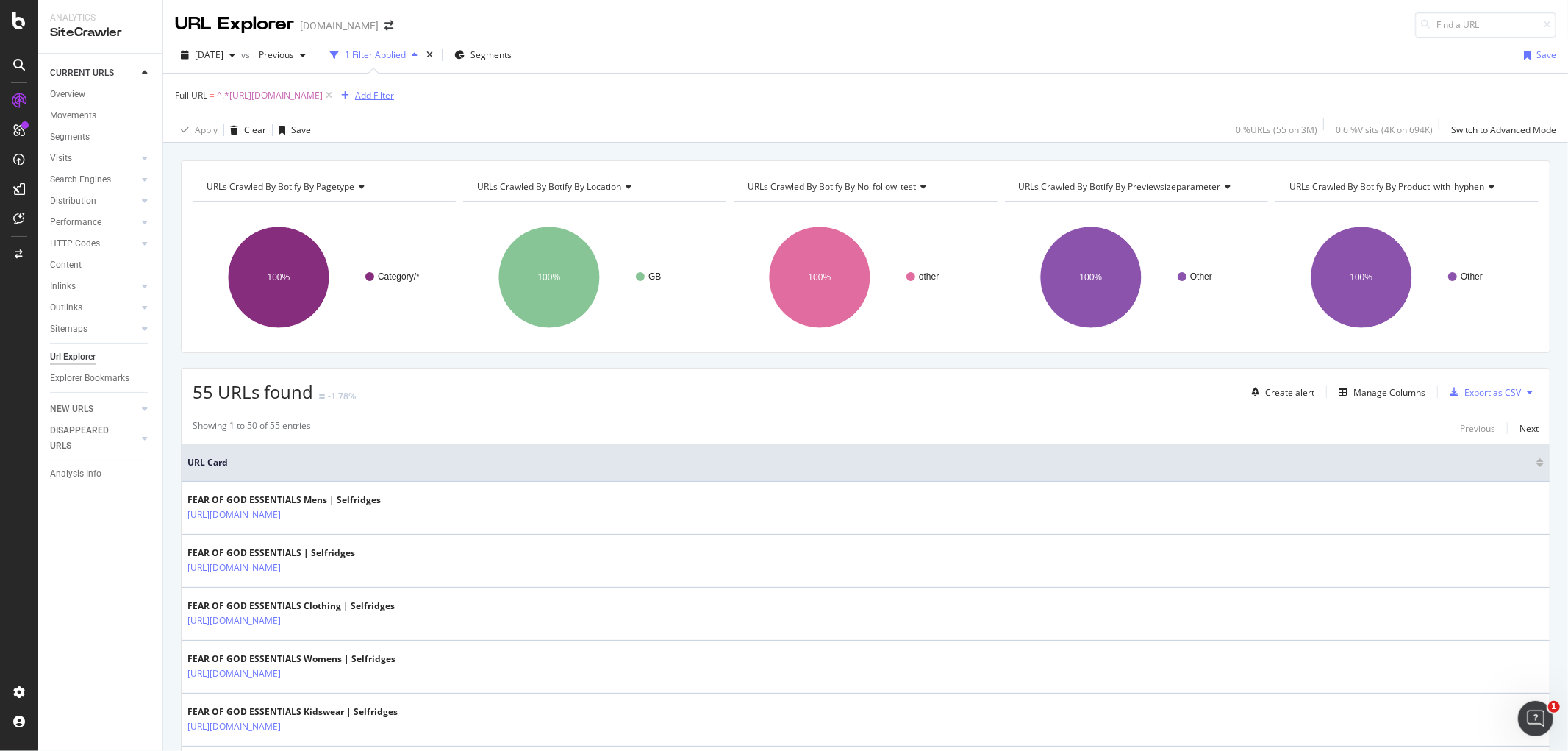
click at [394, 89] on div "Add Filter" at bounding box center [364, 95] width 59 height 16
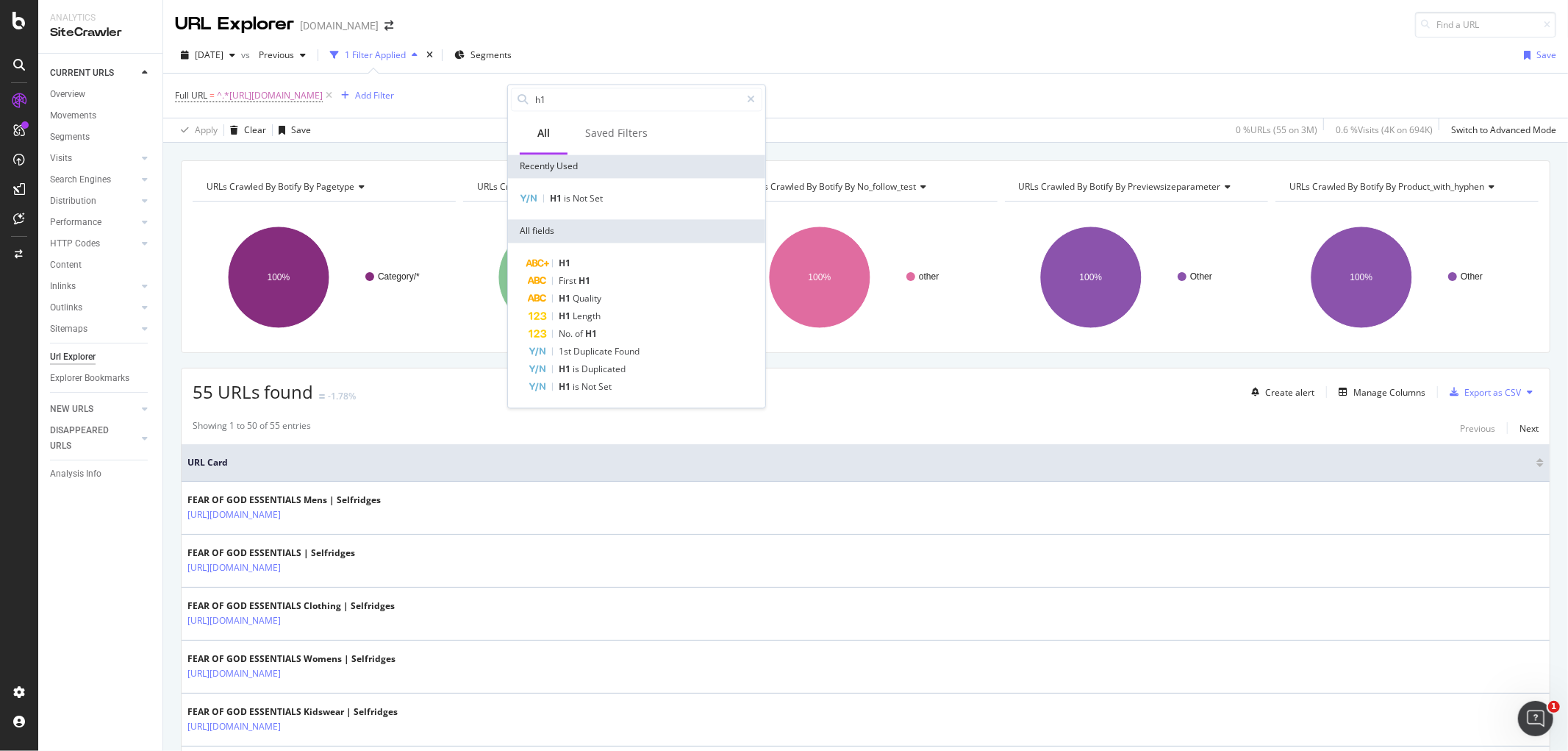
click at [448, 133] on div "Apply Clear Save 0 % URLs ( 55 on 3M ) 0.6 % Visits ( 4K on 694K ) Switch to Ad…" at bounding box center [865, 130] width 1405 height 24
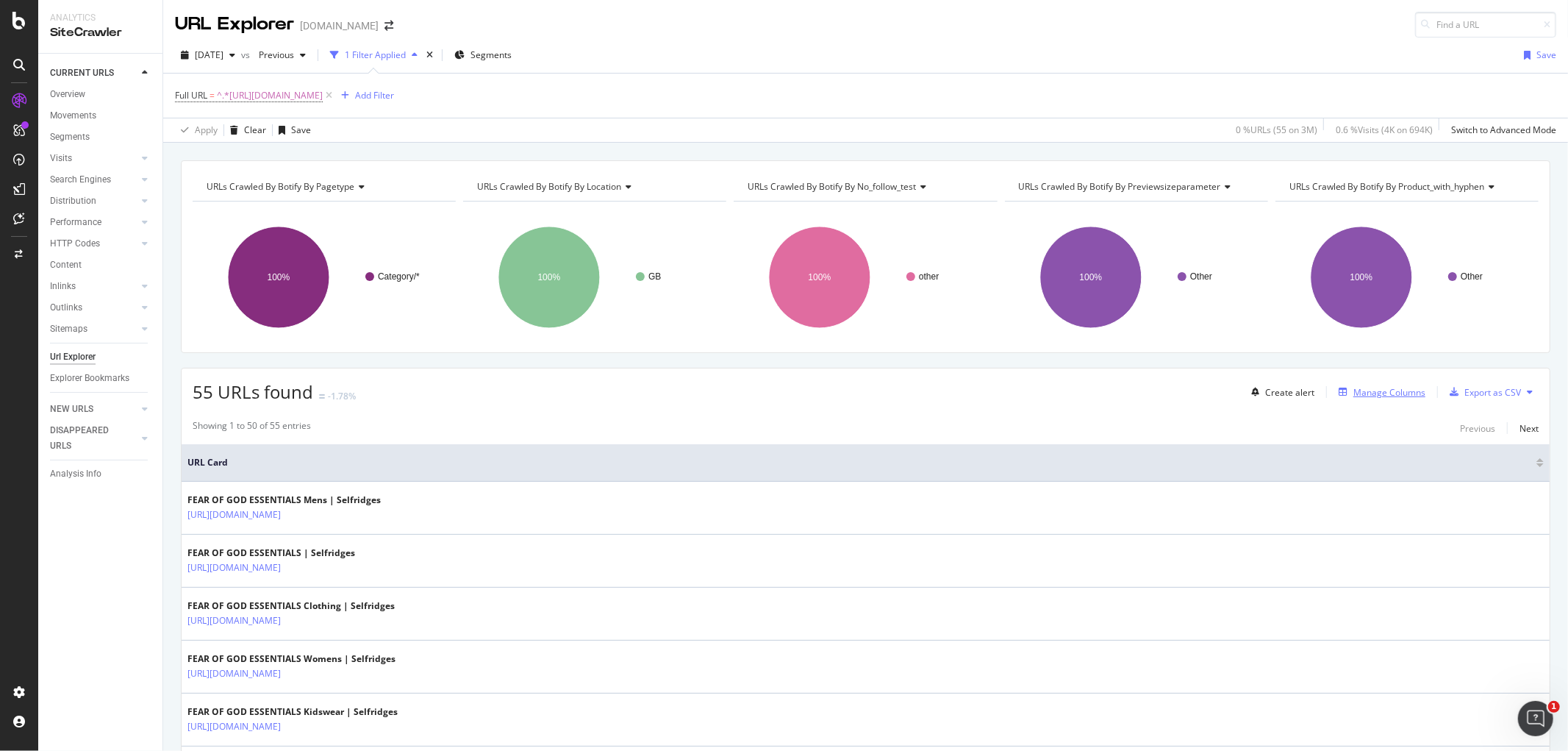
click at [1353, 397] on div "Manage Columns" at bounding box center [1389, 392] width 72 height 12
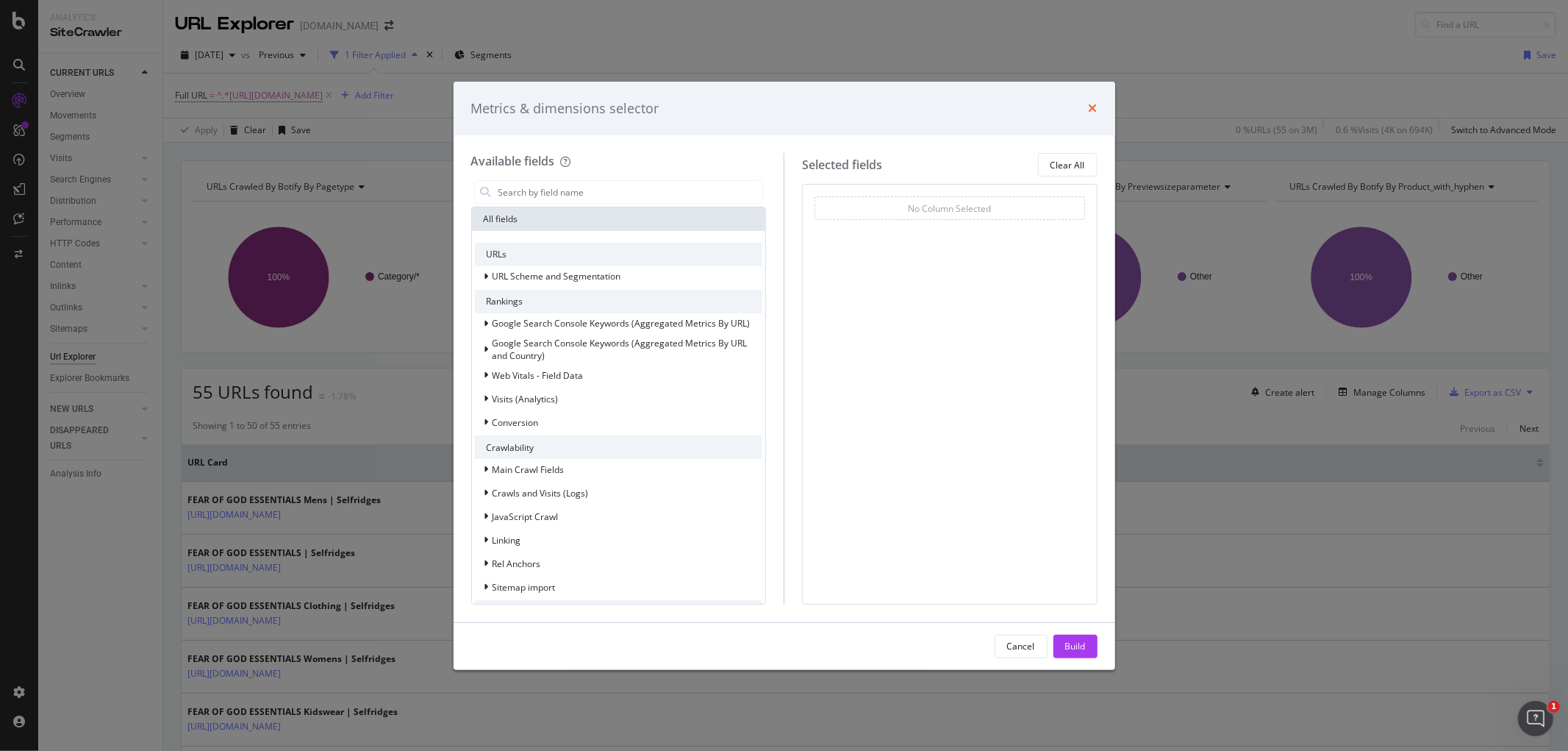
click at [1090, 105] on icon "times" at bounding box center [1093, 108] width 9 height 11
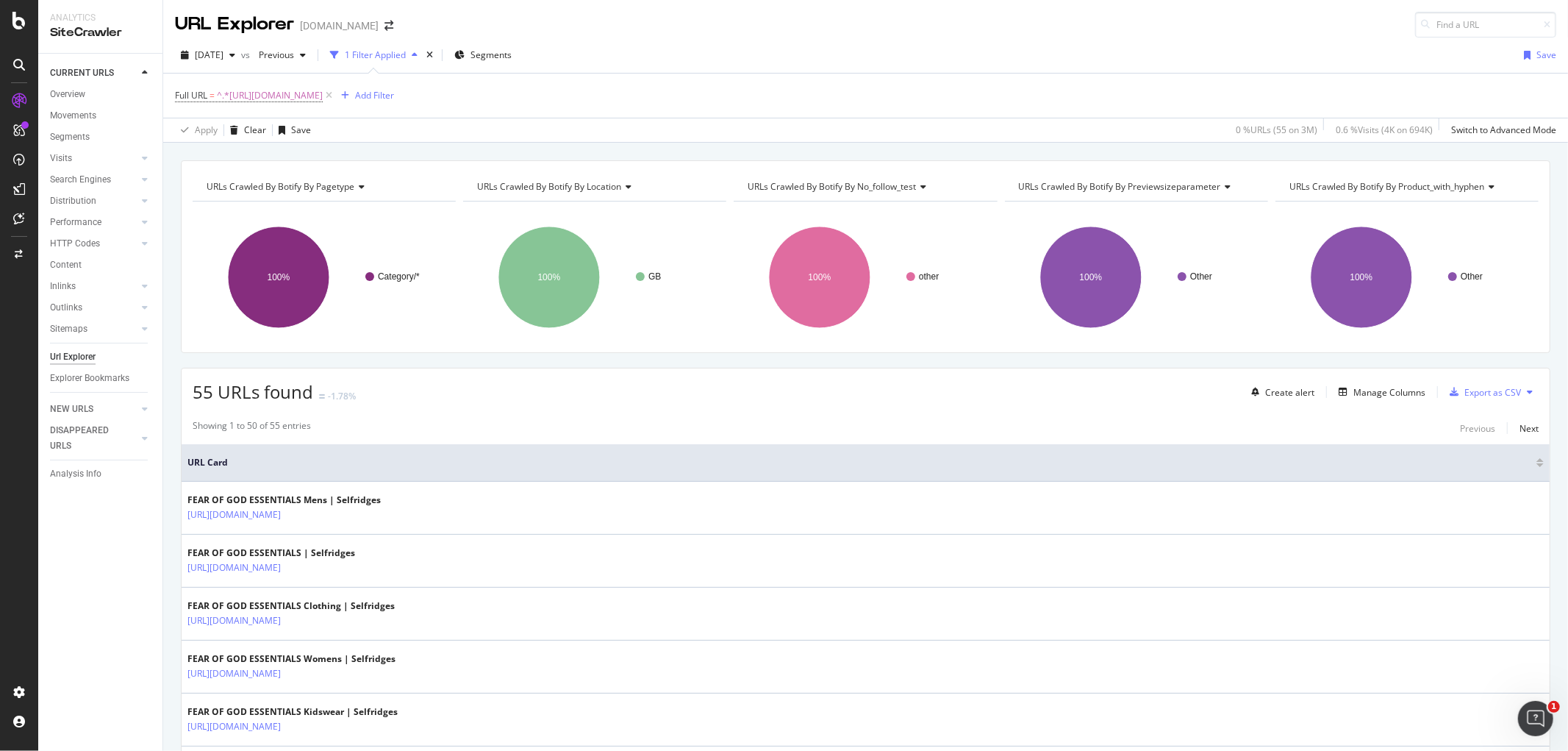
click at [807, 76] on div "Full URL = ^.*[URL][DOMAIN_NAME] Add Filter" at bounding box center [865, 95] width 1381 height 44
click at [1391, 395] on div "Manage Columns" at bounding box center [1389, 392] width 72 height 12
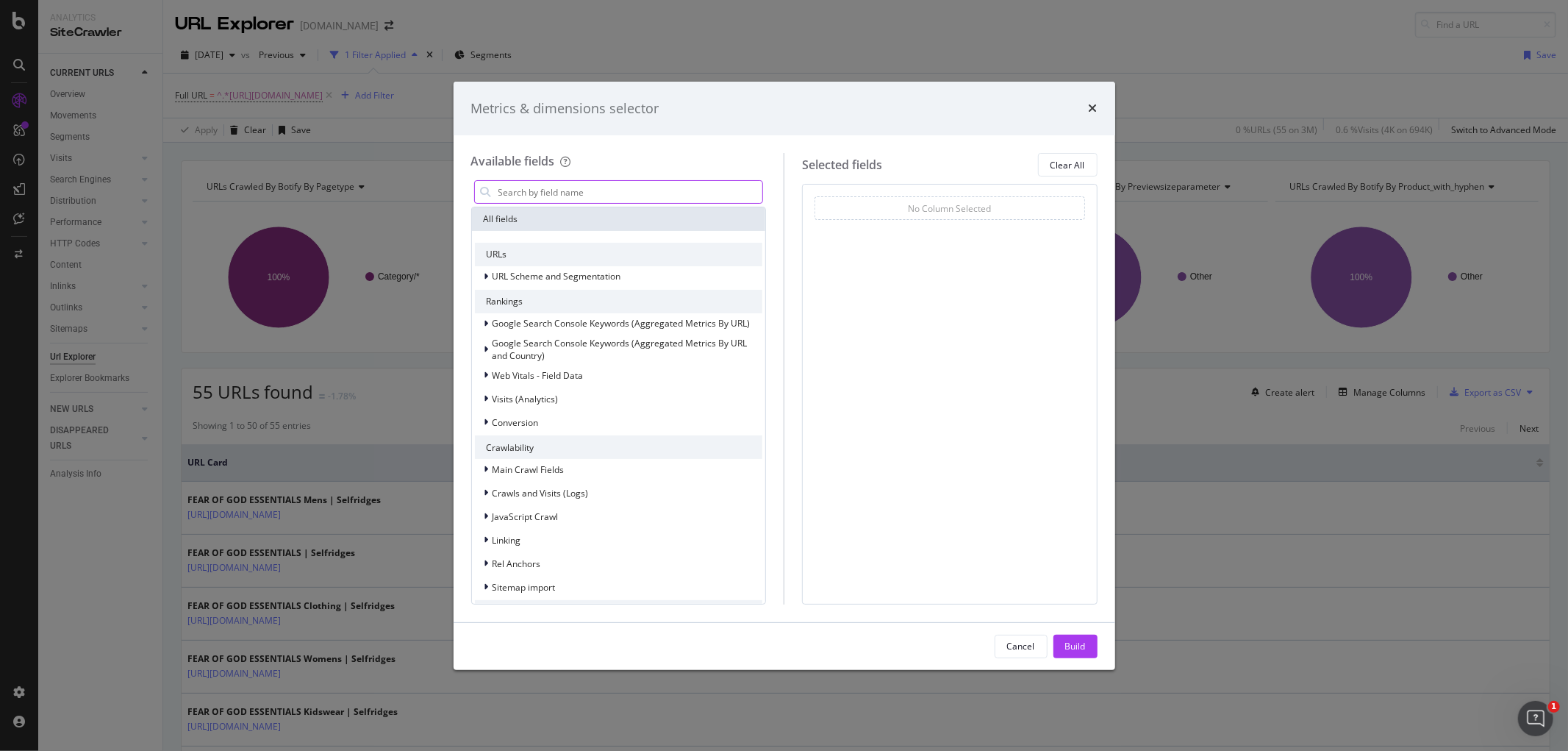
click at [582, 201] on input "modal" at bounding box center [630, 192] width 266 height 22
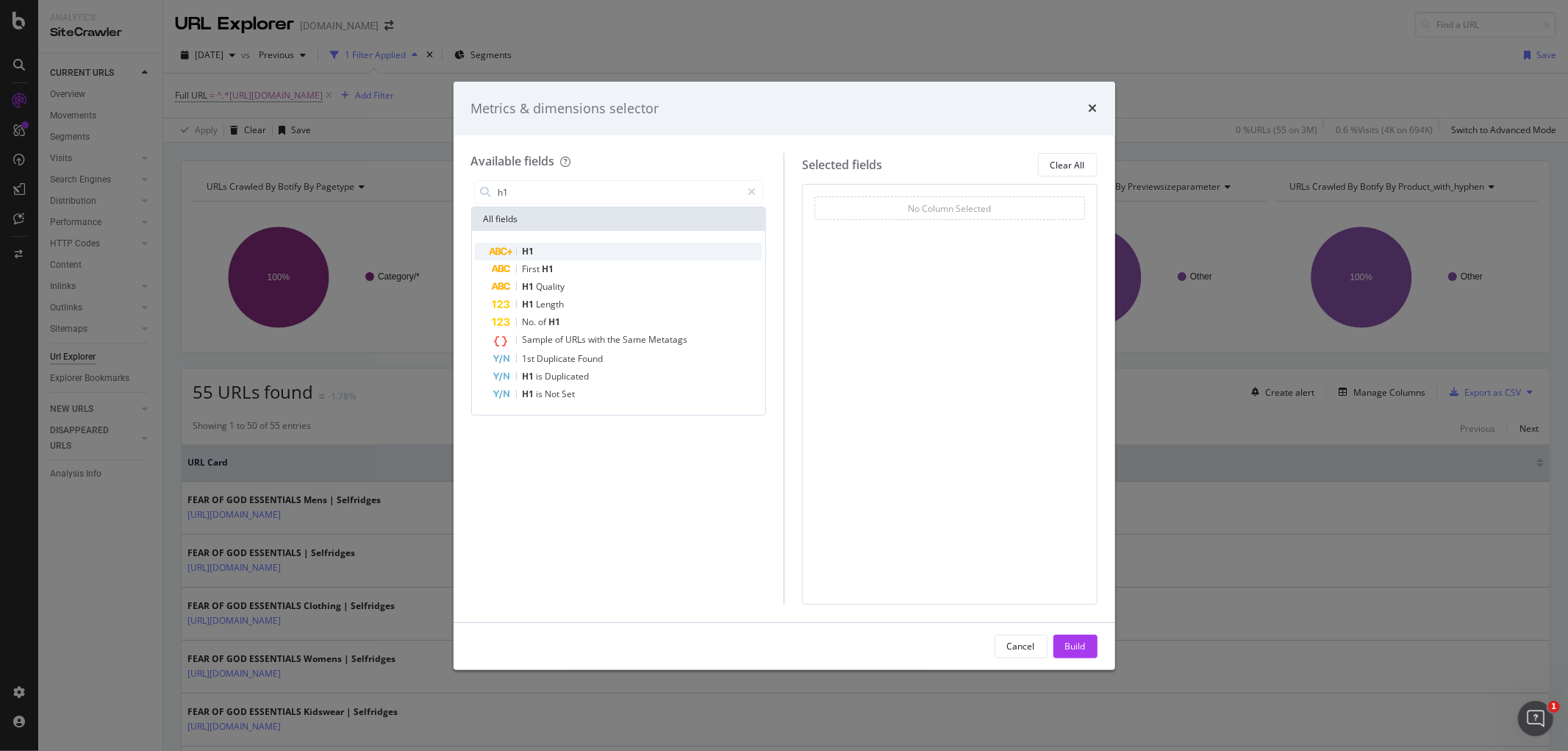
click at [536, 254] on div "H1" at bounding box center [628, 252] width 271 height 18
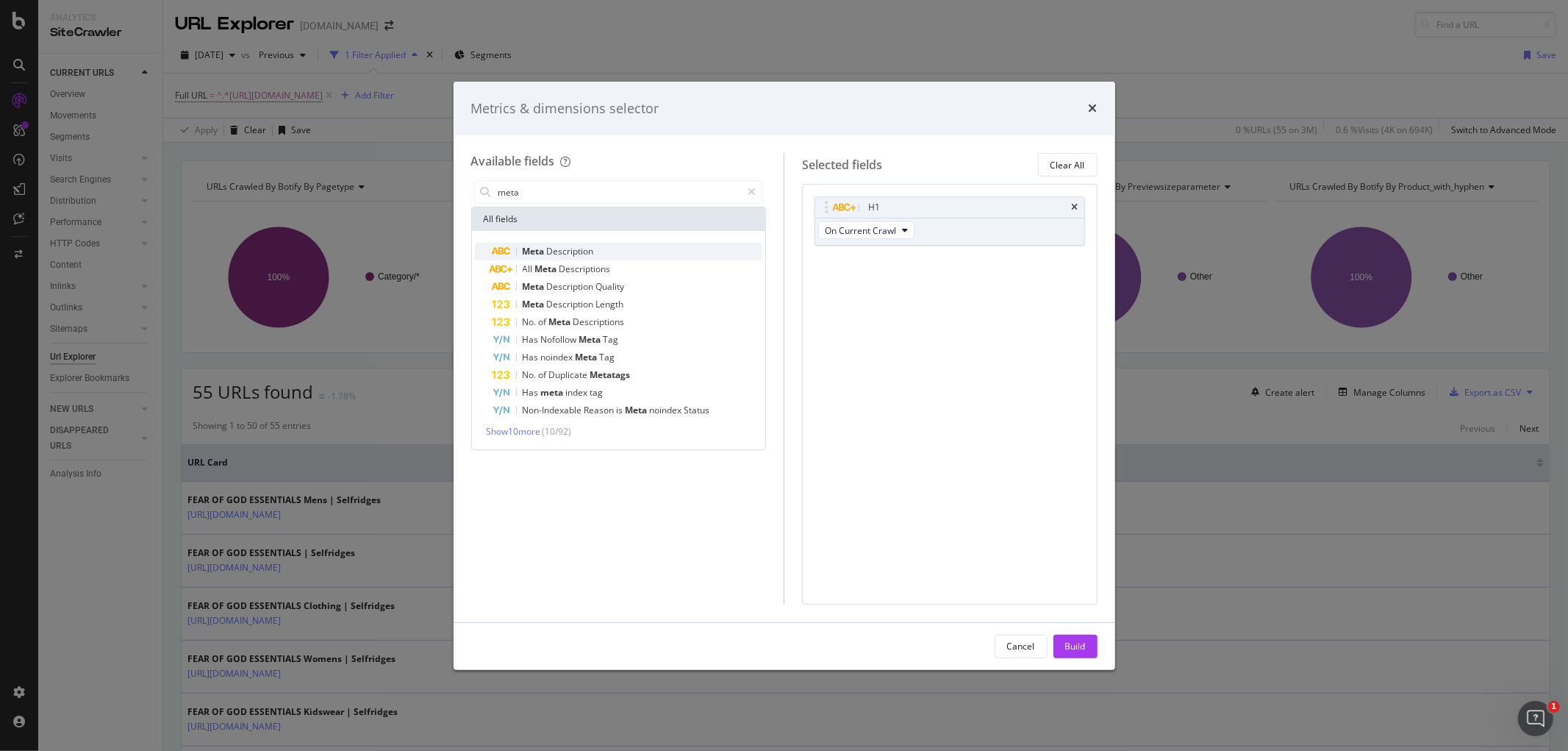
click at [553, 249] on span "Description" at bounding box center [570, 250] width 47 height 12
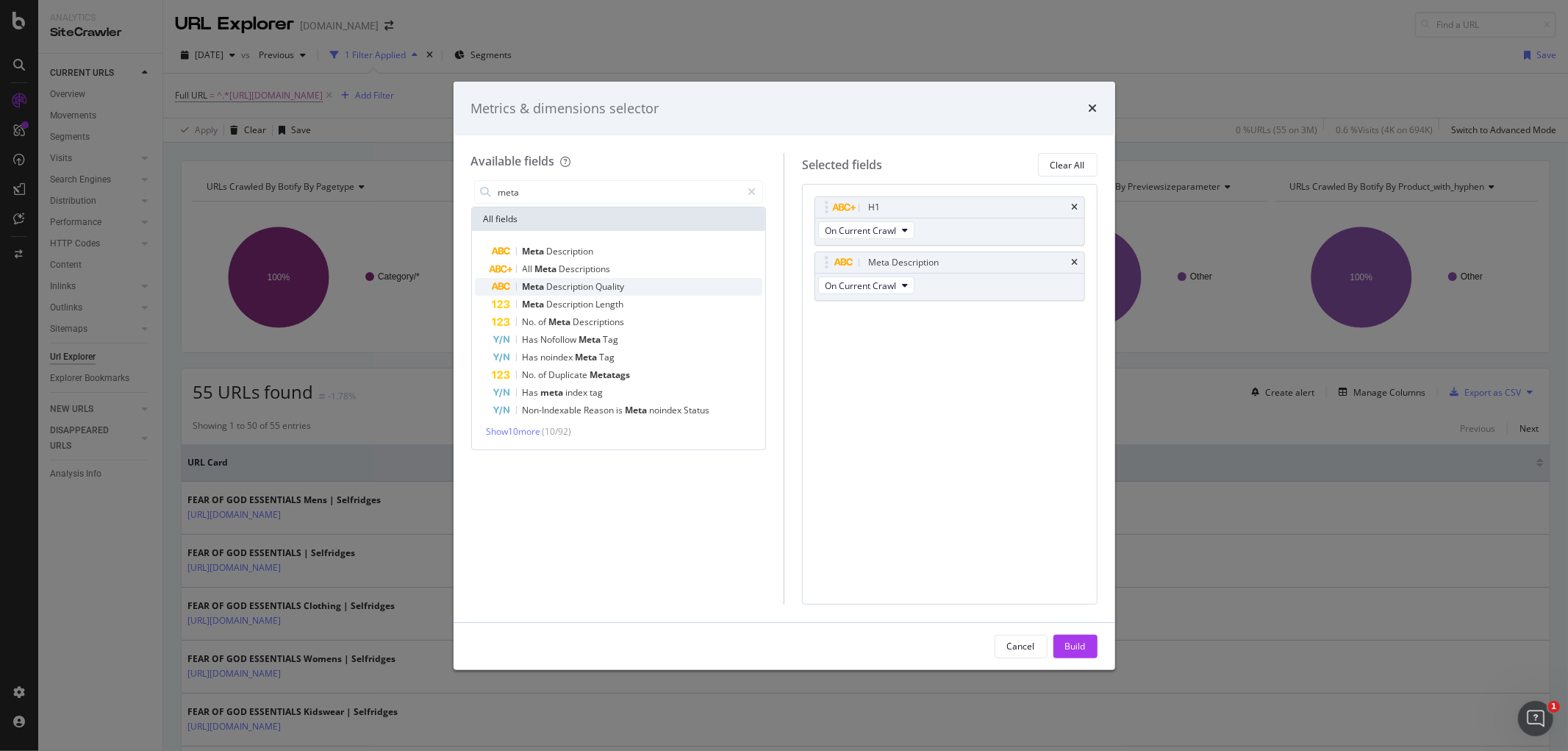
click at [566, 285] on span "Description" at bounding box center [571, 286] width 49 height 12
click at [612, 195] on input "meta" at bounding box center [619, 192] width 244 height 22
click at [612, 193] on input "meta" at bounding box center [619, 192] width 244 height 22
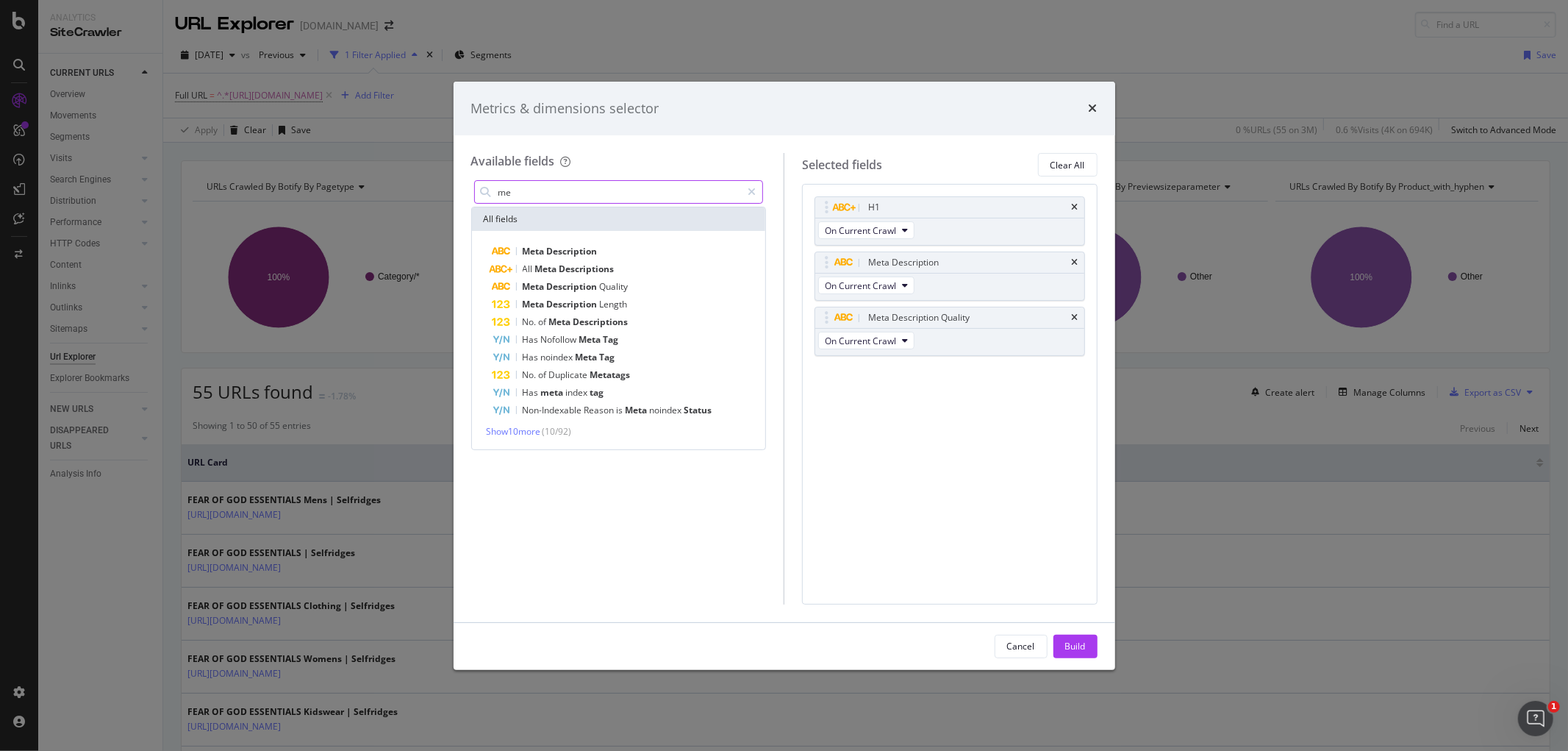
type input "m"
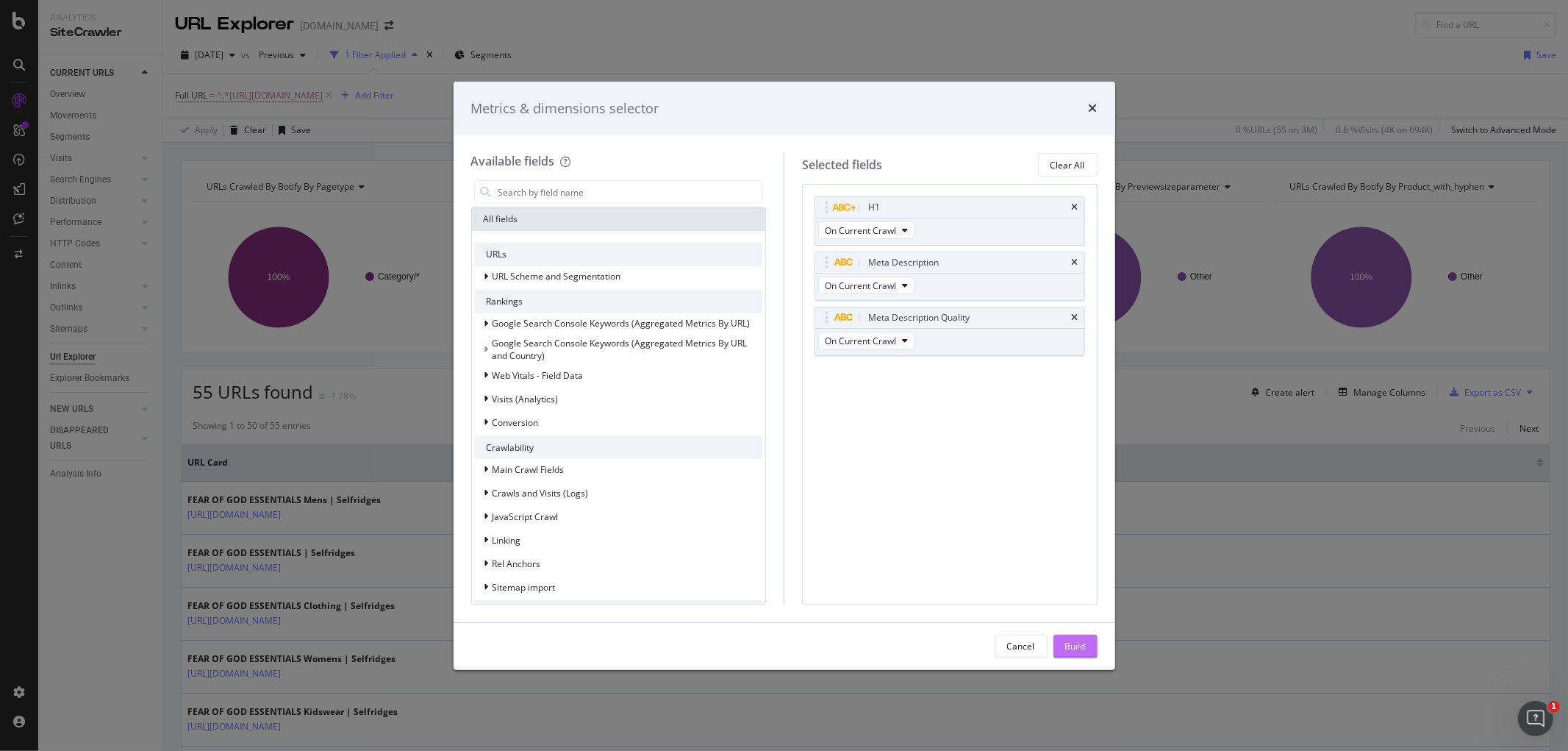
click at [1076, 651] on div "Build" at bounding box center [1075, 646] width 20 height 12
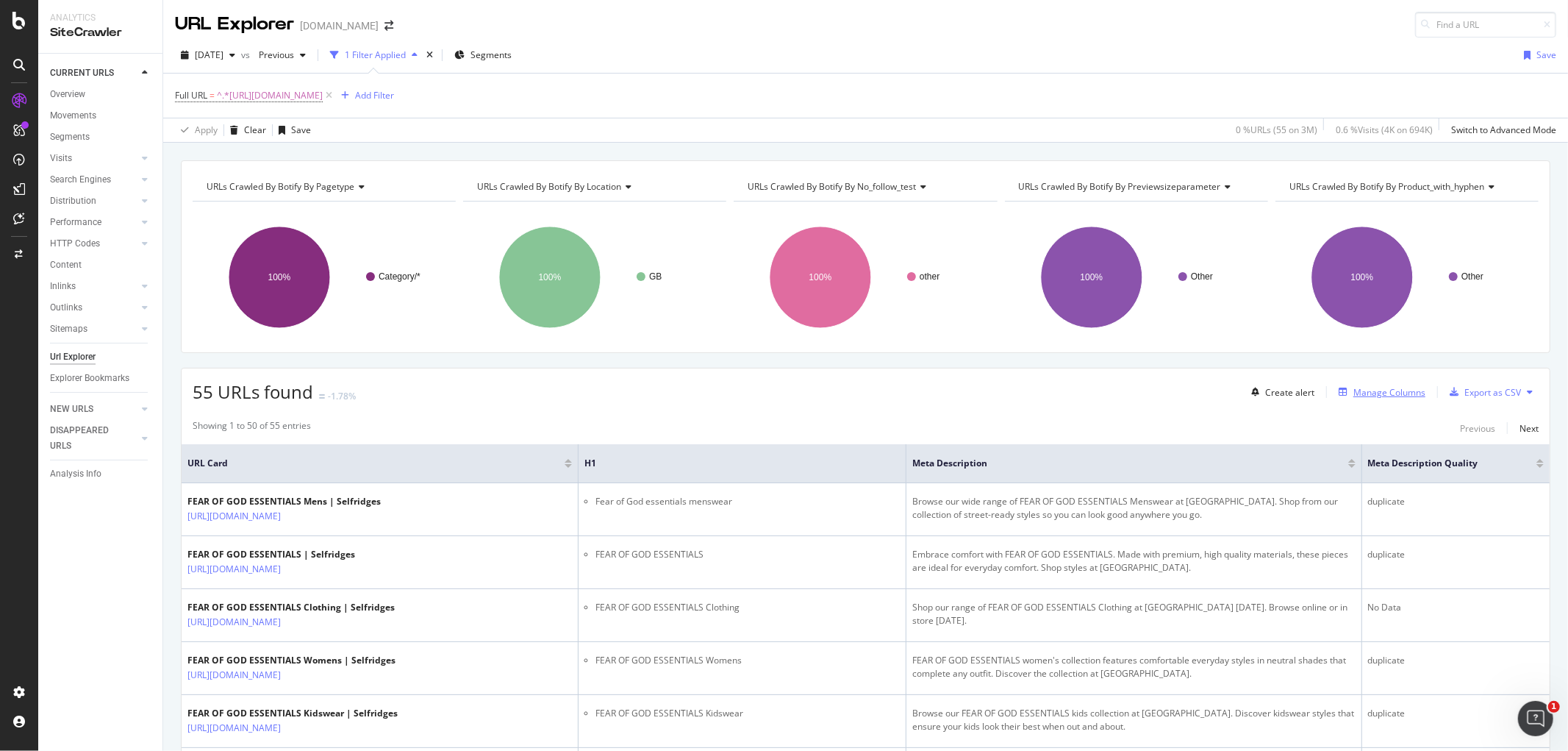
click at [1355, 399] on div "Manage Columns" at bounding box center [1389, 392] width 72 height 12
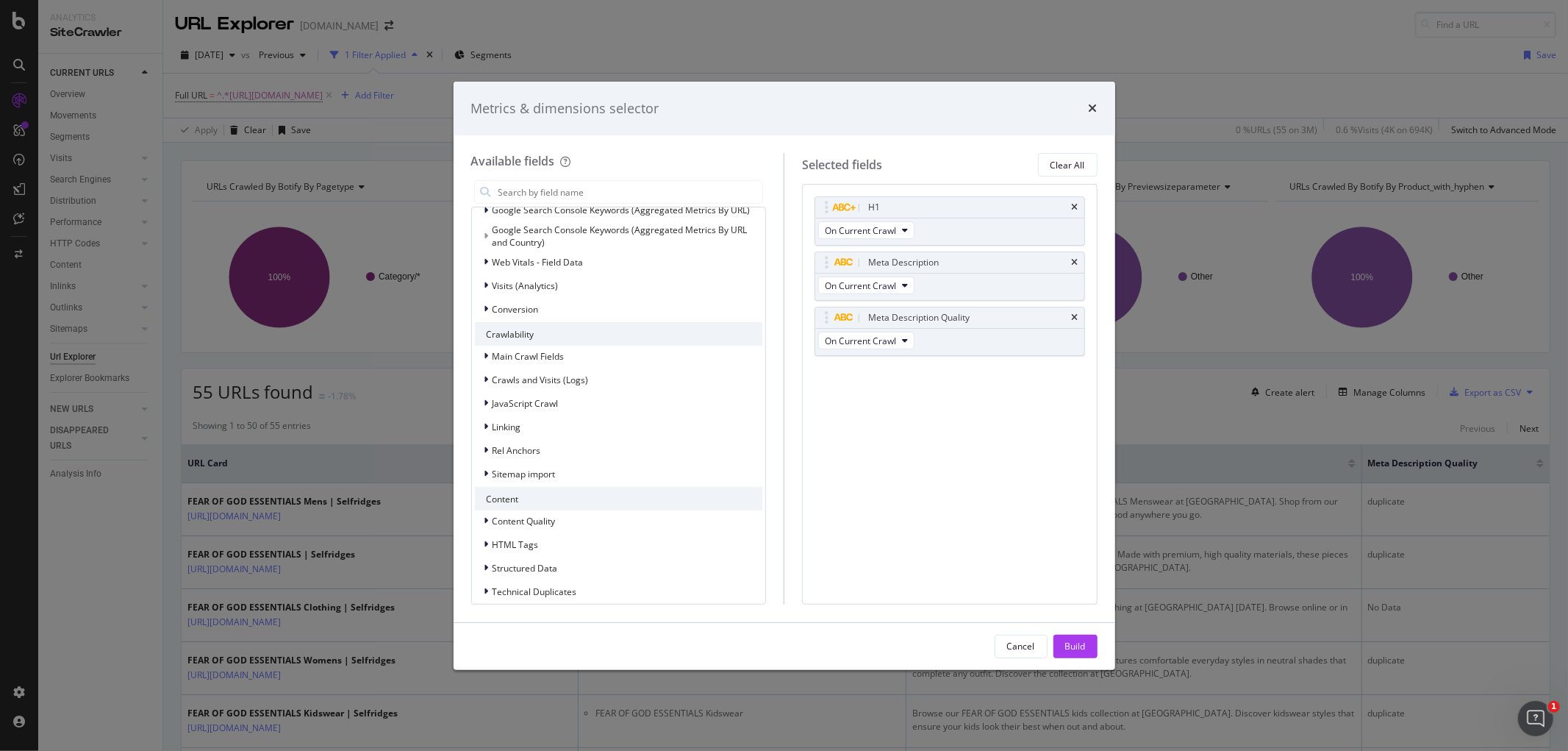
scroll to position [214, 0]
click at [487, 517] on icon "modal" at bounding box center [486, 519] width 4 height 9
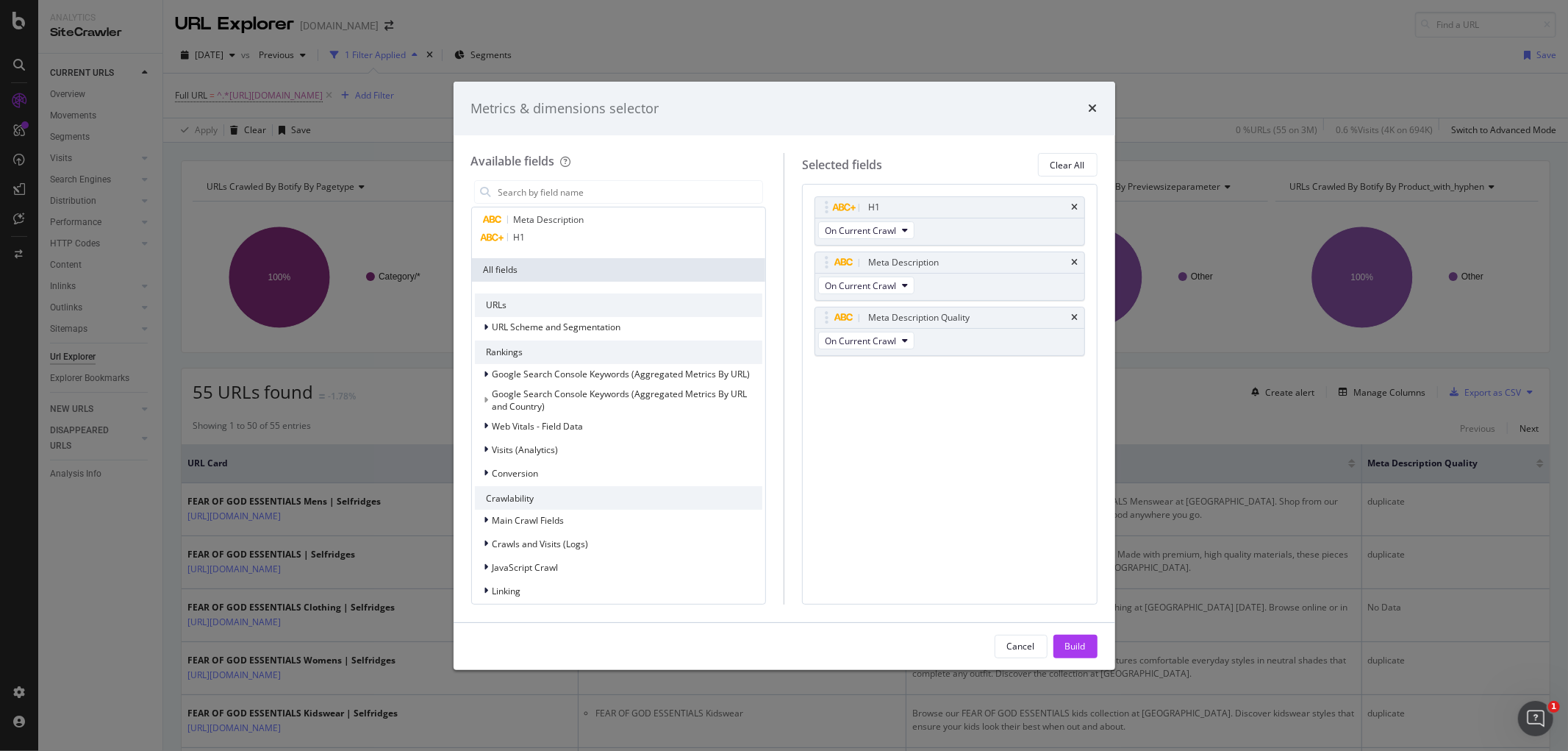
scroll to position [0, 0]
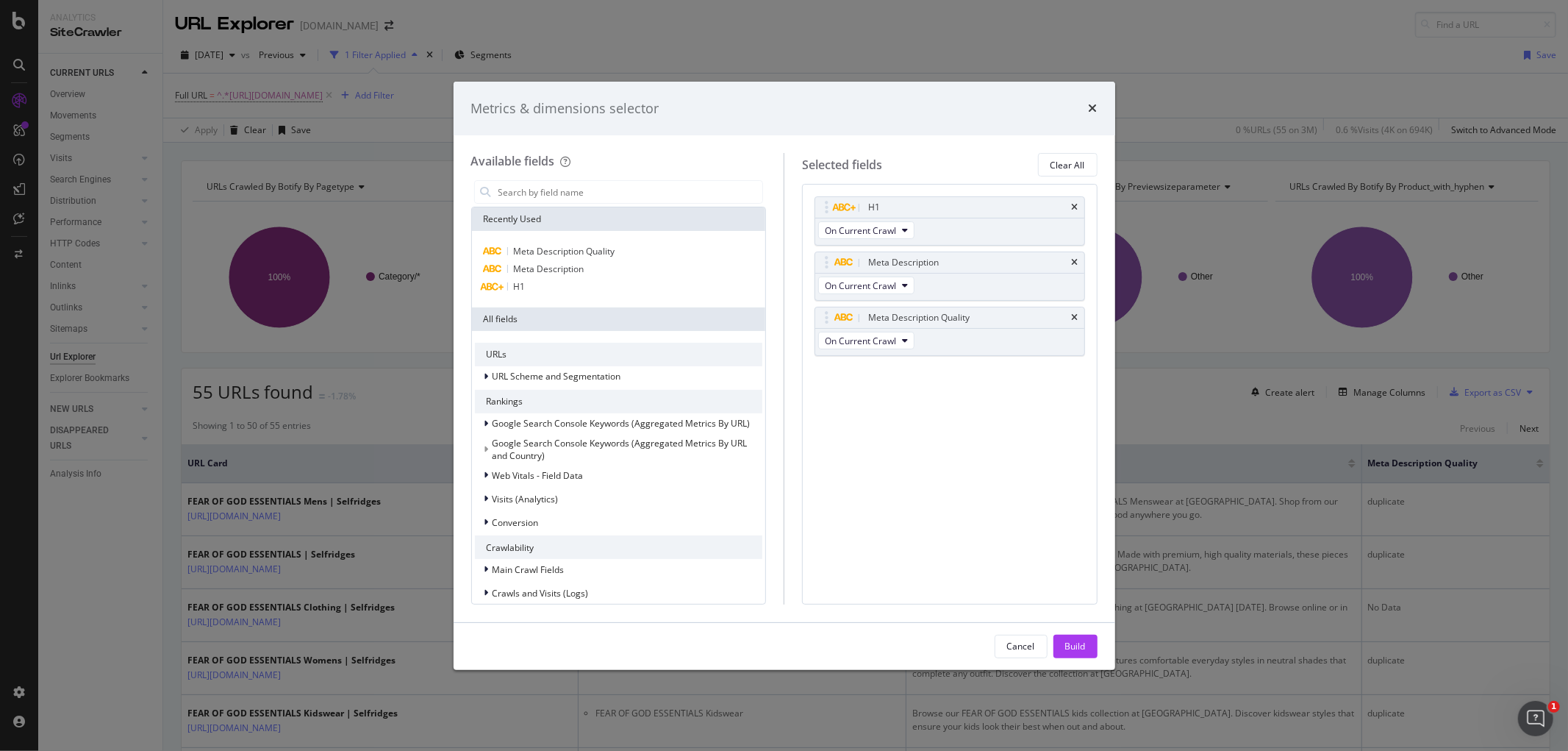
click at [1091, 96] on div "Metrics & dimensions selector" at bounding box center [785, 108] width 662 height 55
click at [1090, 103] on icon "times" at bounding box center [1093, 108] width 9 height 11
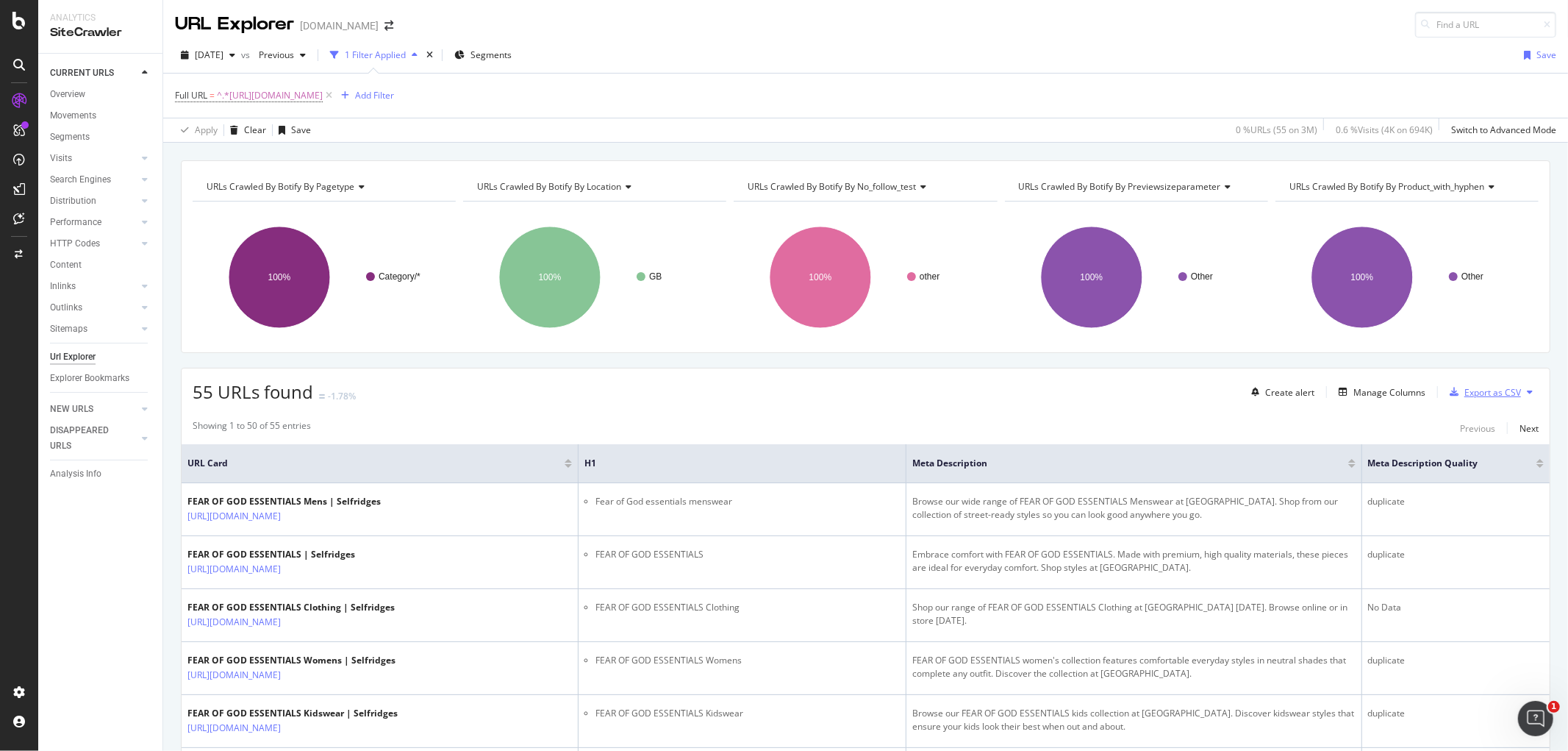
click at [1483, 387] on div "Export as CSV" at bounding box center [1492, 392] width 56 height 12
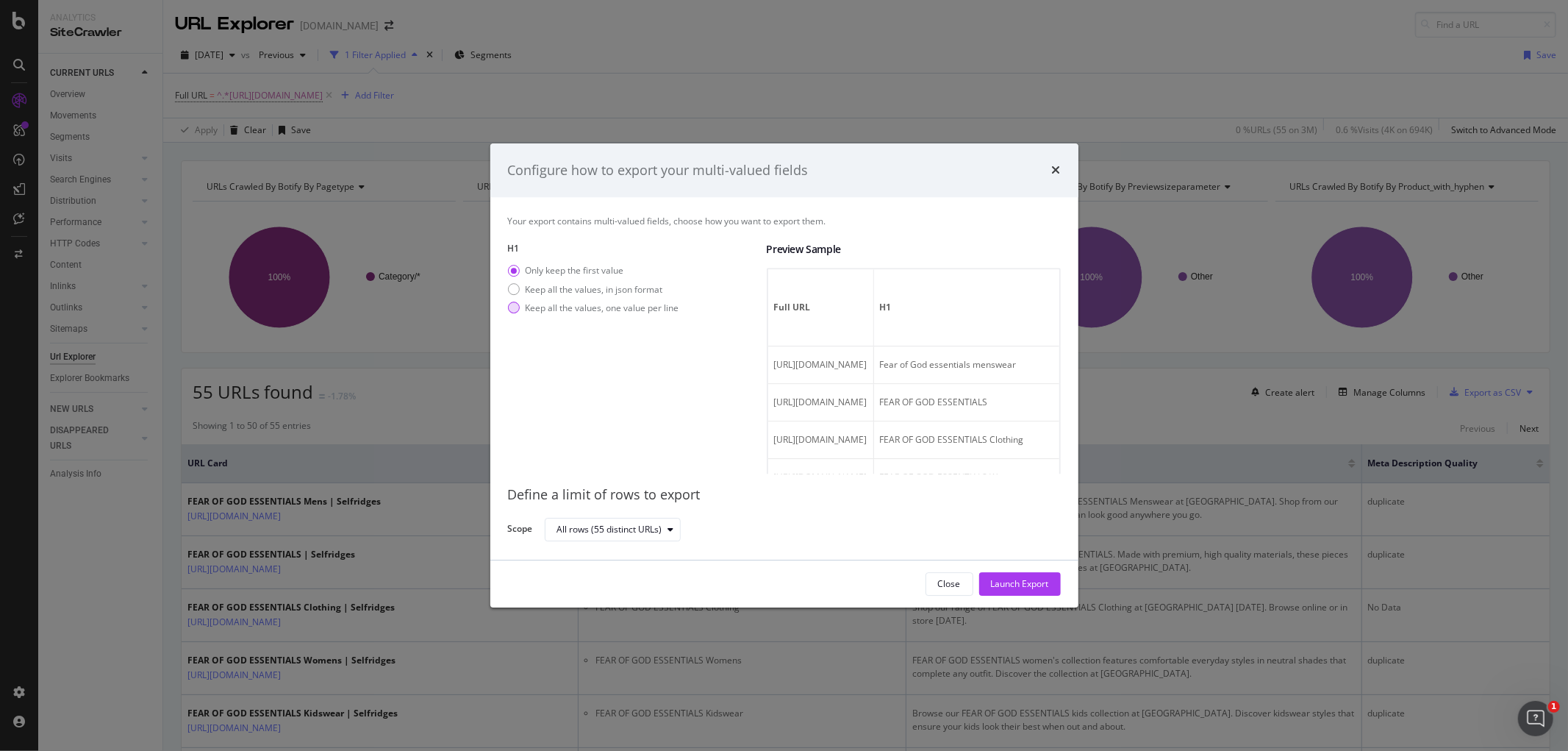
click at [513, 311] on div "modal" at bounding box center [513, 308] width 11 height 11
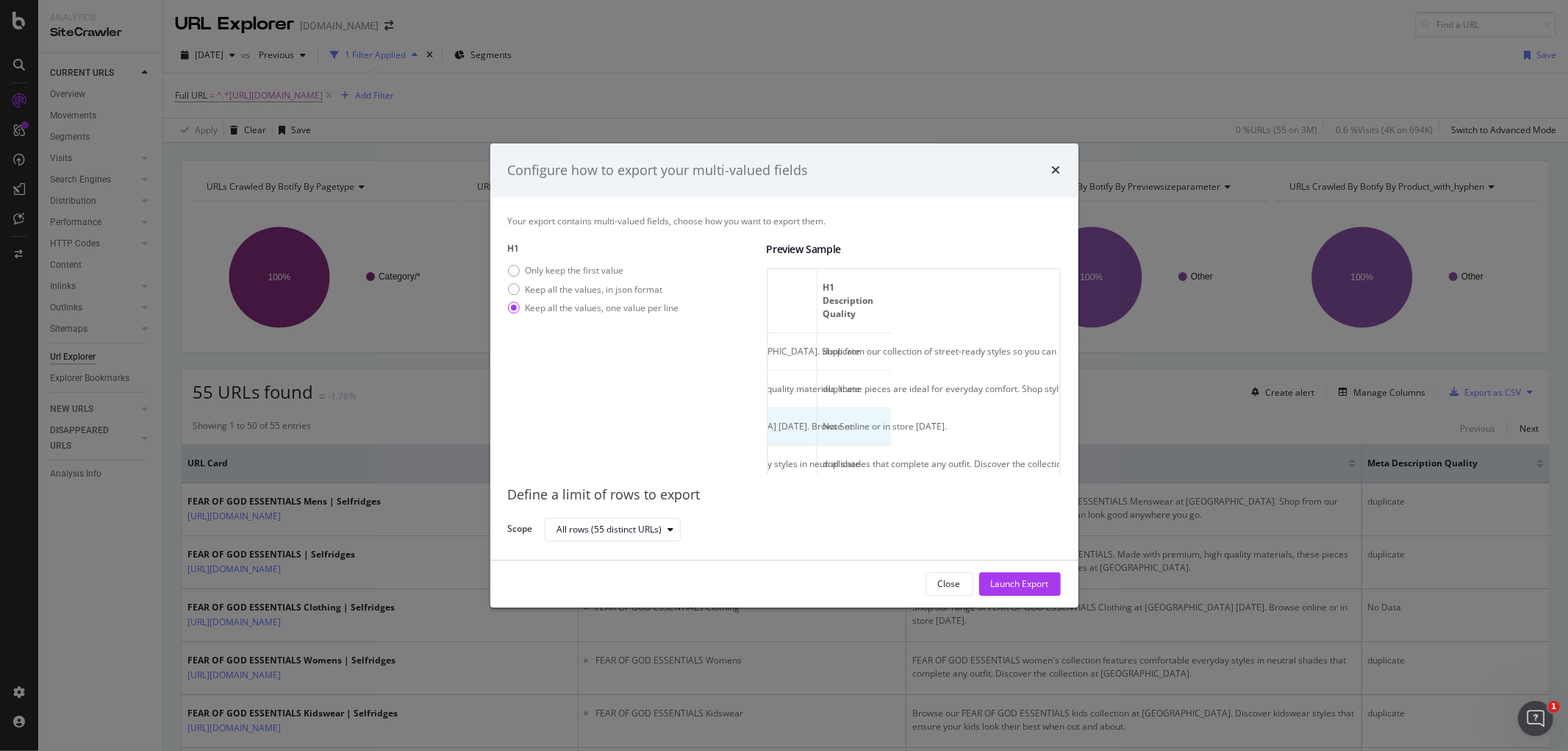
scroll to position [0, 726]
click at [1031, 573] on div "Launch Export" at bounding box center [1020, 584] width 58 height 22
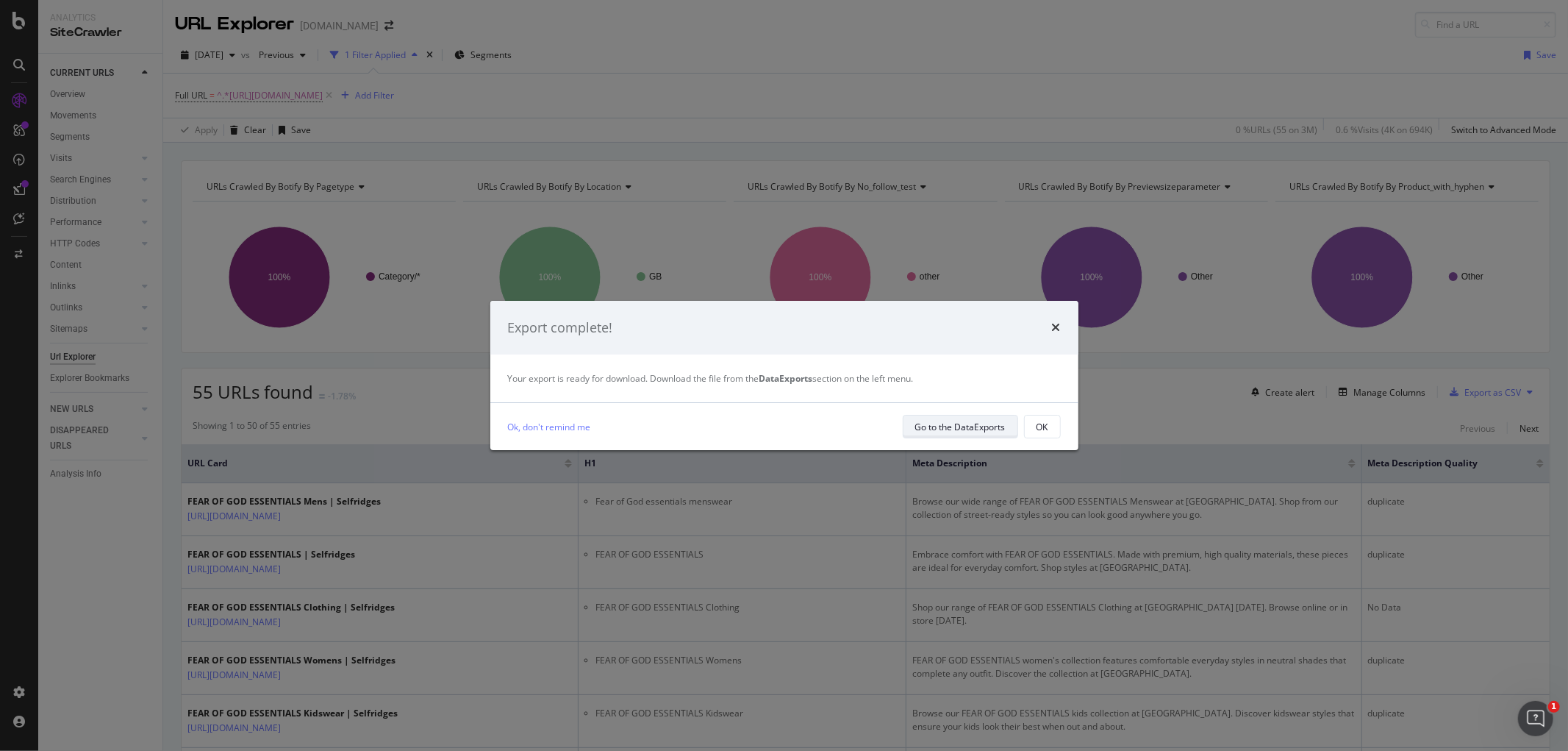
click at [949, 424] on div "Go to the DataExports" at bounding box center [960, 426] width 90 height 12
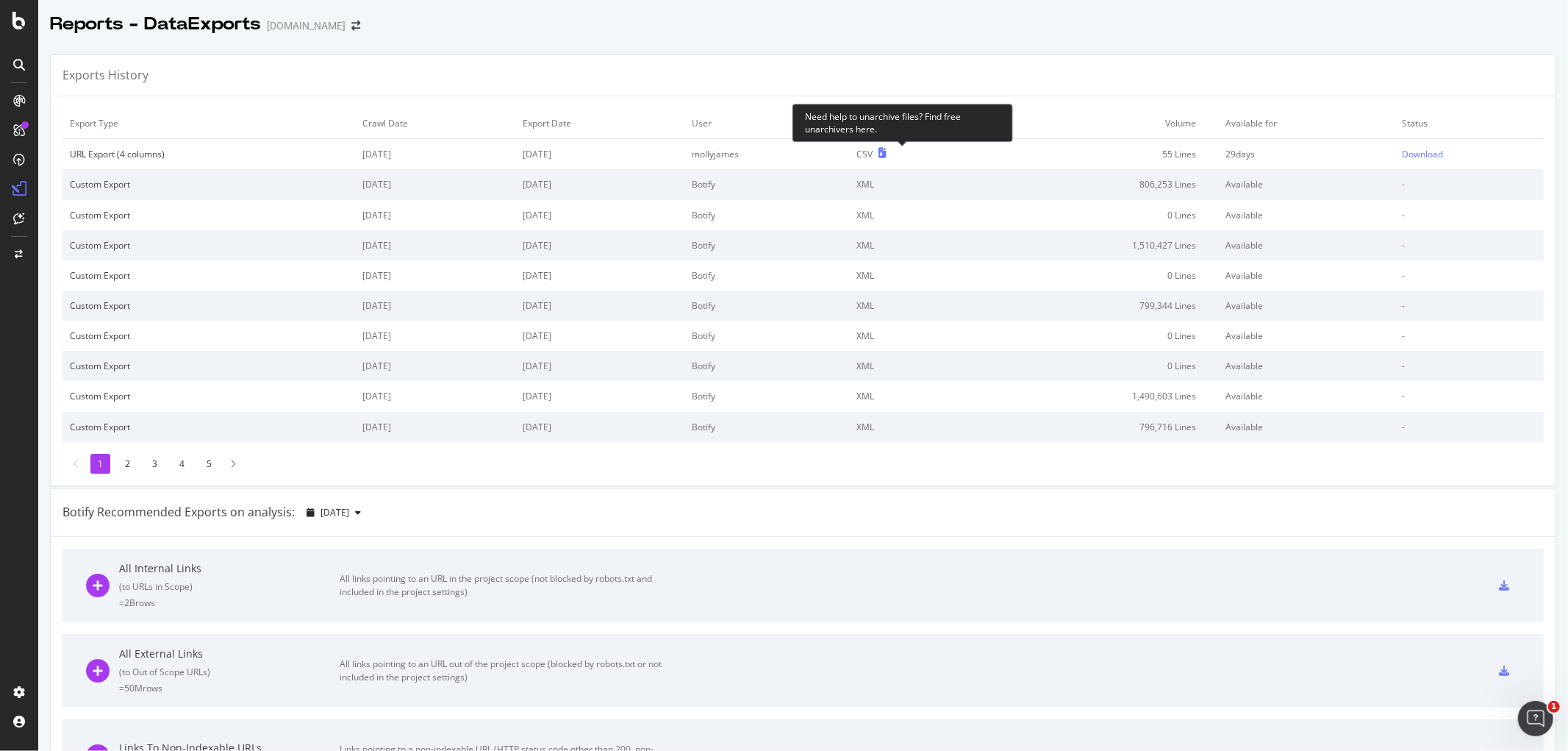
click at [887, 154] on icon at bounding box center [883, 152] width 8 height 11
click at [1405, 152] on div "Download" at bounding box center [1422, 153] width 42 height 12
